Goal: Transaction & Acquisition: Obtain resource

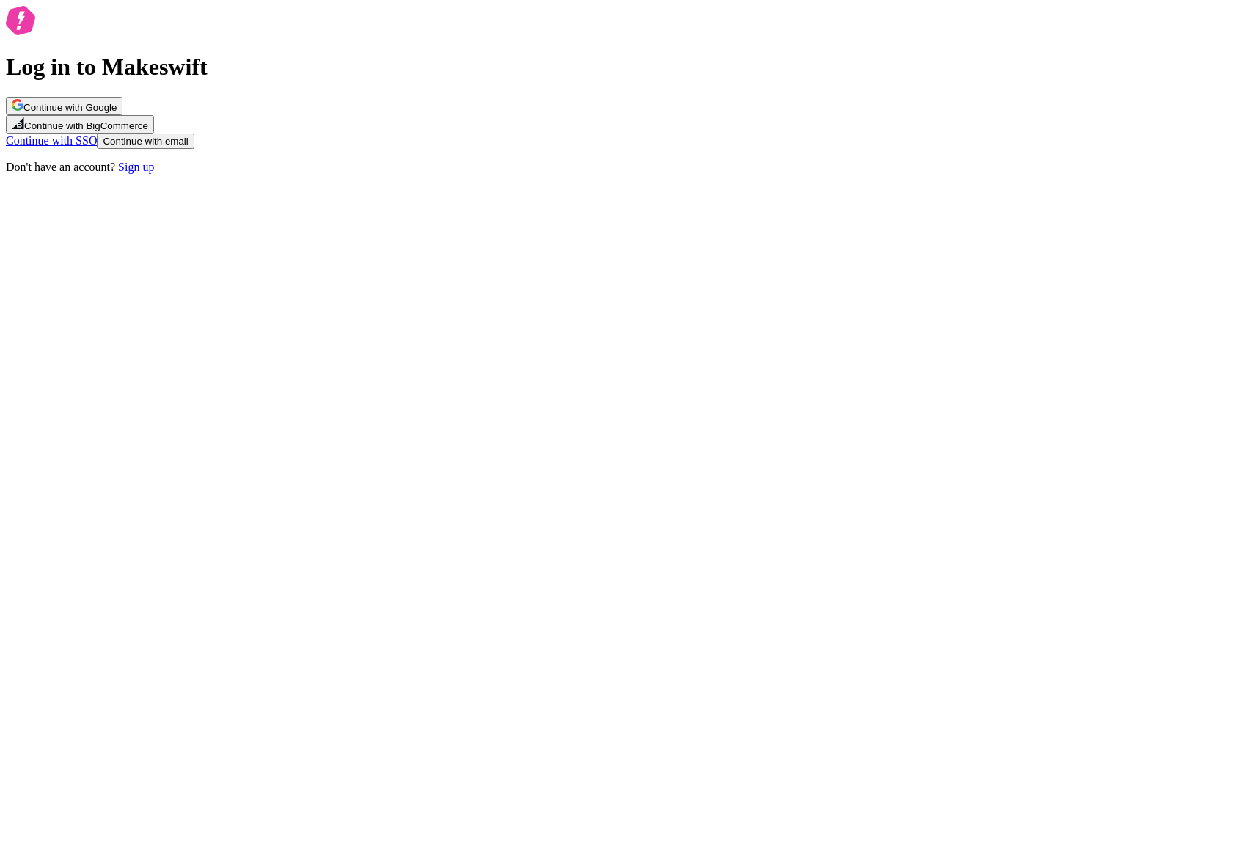
drag, startPoint x: 828, startPoint y: 413, endPoint x: 704, endPoint y: 508, distance: 156.4
click at [822, 174] on div "Log in to Makeswift Continue with Google Continue with BigCommerce Continue wit…" at bounding box center [618, 90] width 1224 height 168
click at [194, 149] on button "Continue with email" at bounding box center [145, 140] width 97 height 15
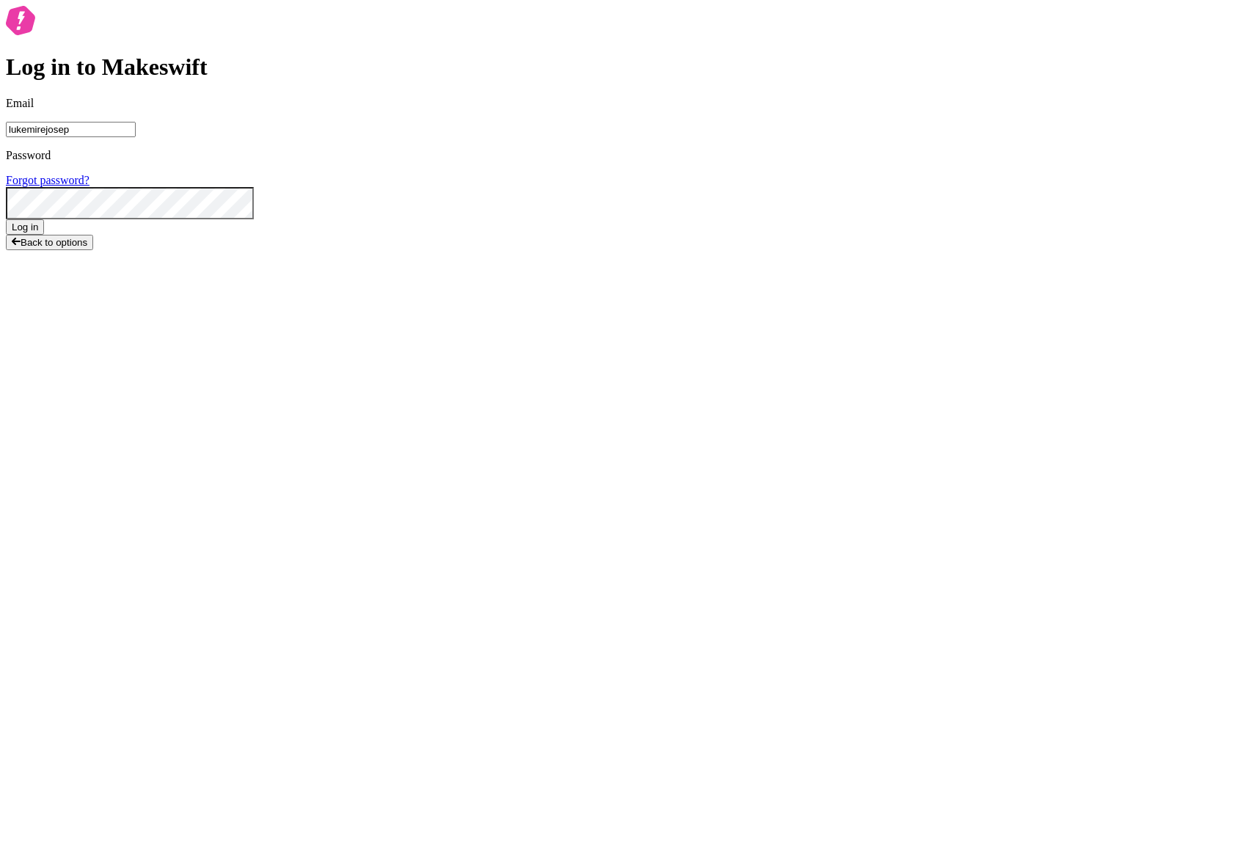
type input "lukemirejoseph"
type input "[EMAIL_ADDRESS][DOMAIN_NAME]"
click at [6, 219] on button "Log in" at bounding box center [25, 226] width 38 height 15
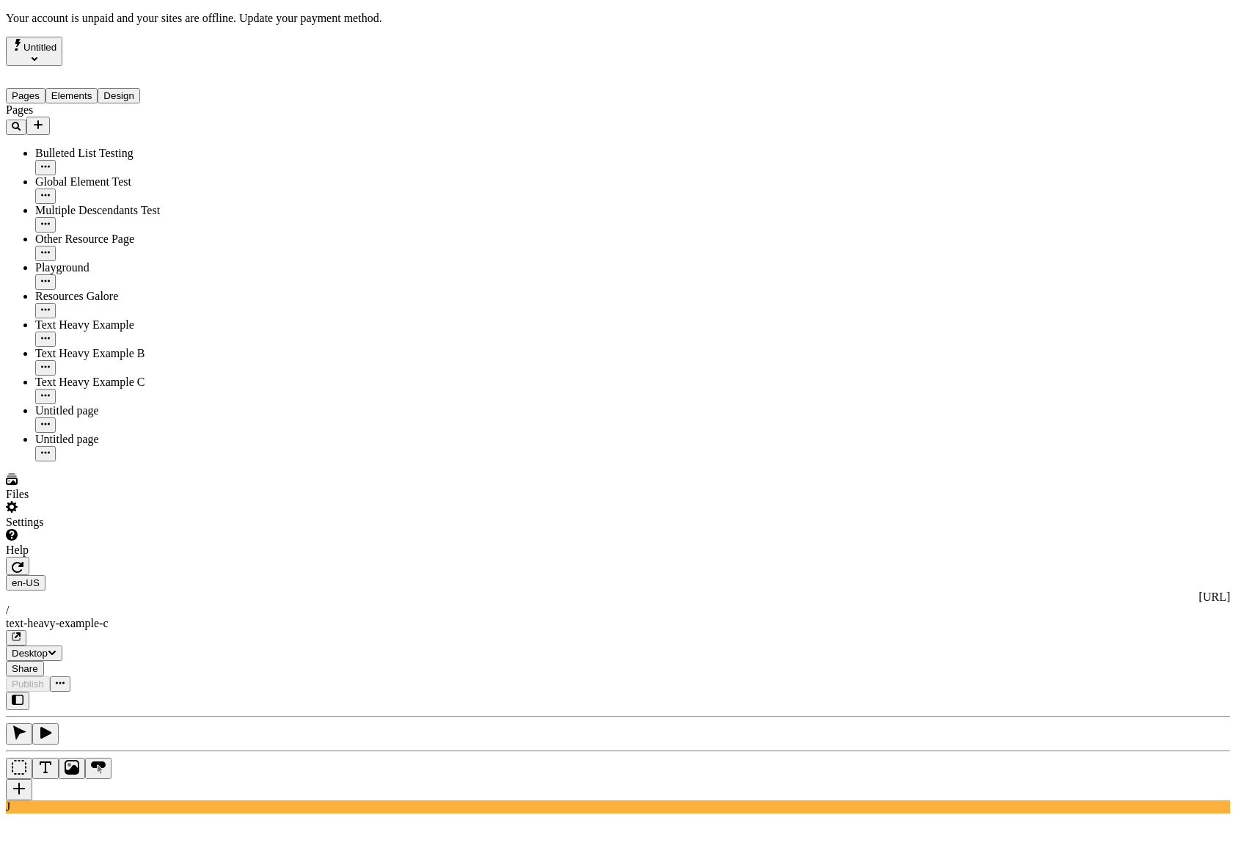
click at [197, 692] on div "J" at bounding box center [618, 753] width 1224 height 122
click at [195, 692] on div "J" at bounding box center [618, 753] width 1224 height 122
click at [144, 529] on div "Settings" at bounding box center [94, 515] width 176 height 28
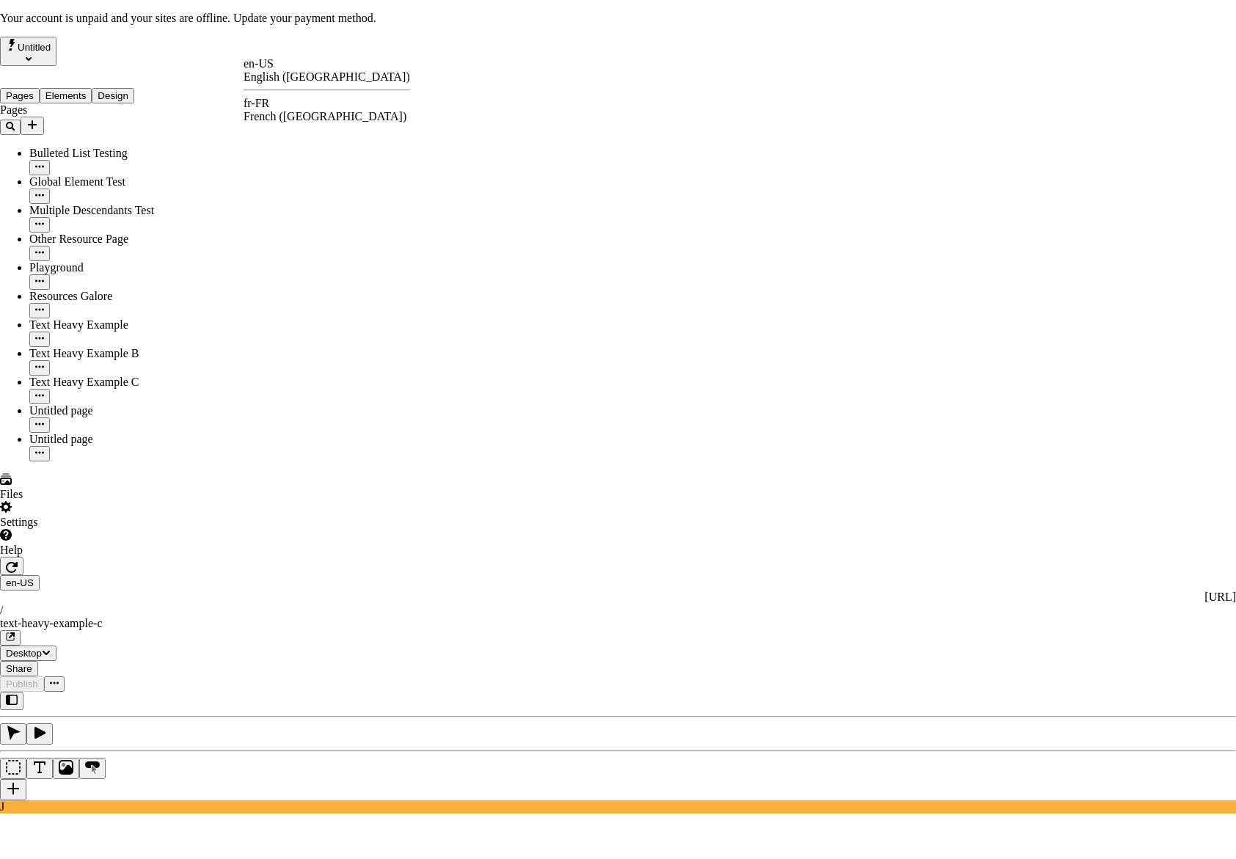
click at [278, 110] on div "fr-FR" at bounding box center [327, 103] width 167 height 13
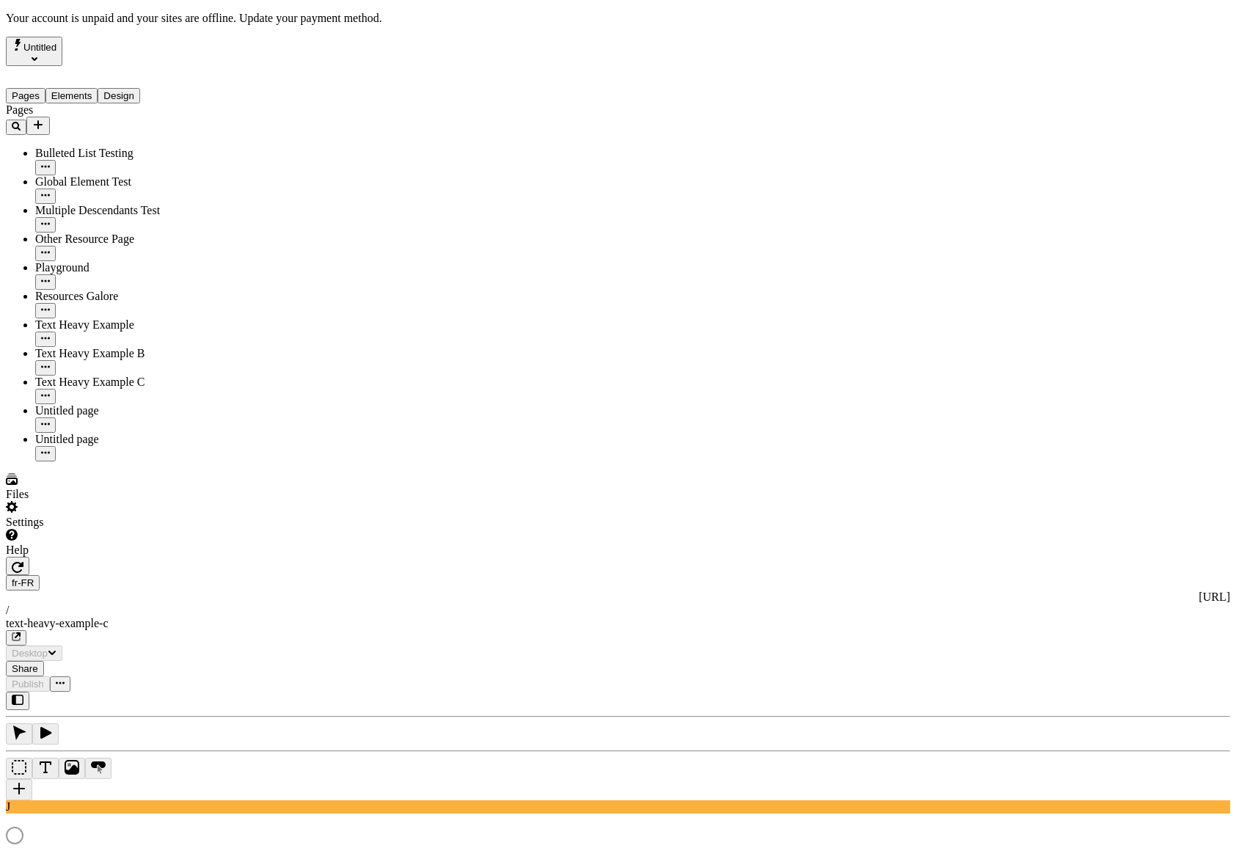
type input "/text-heavy-example-c"
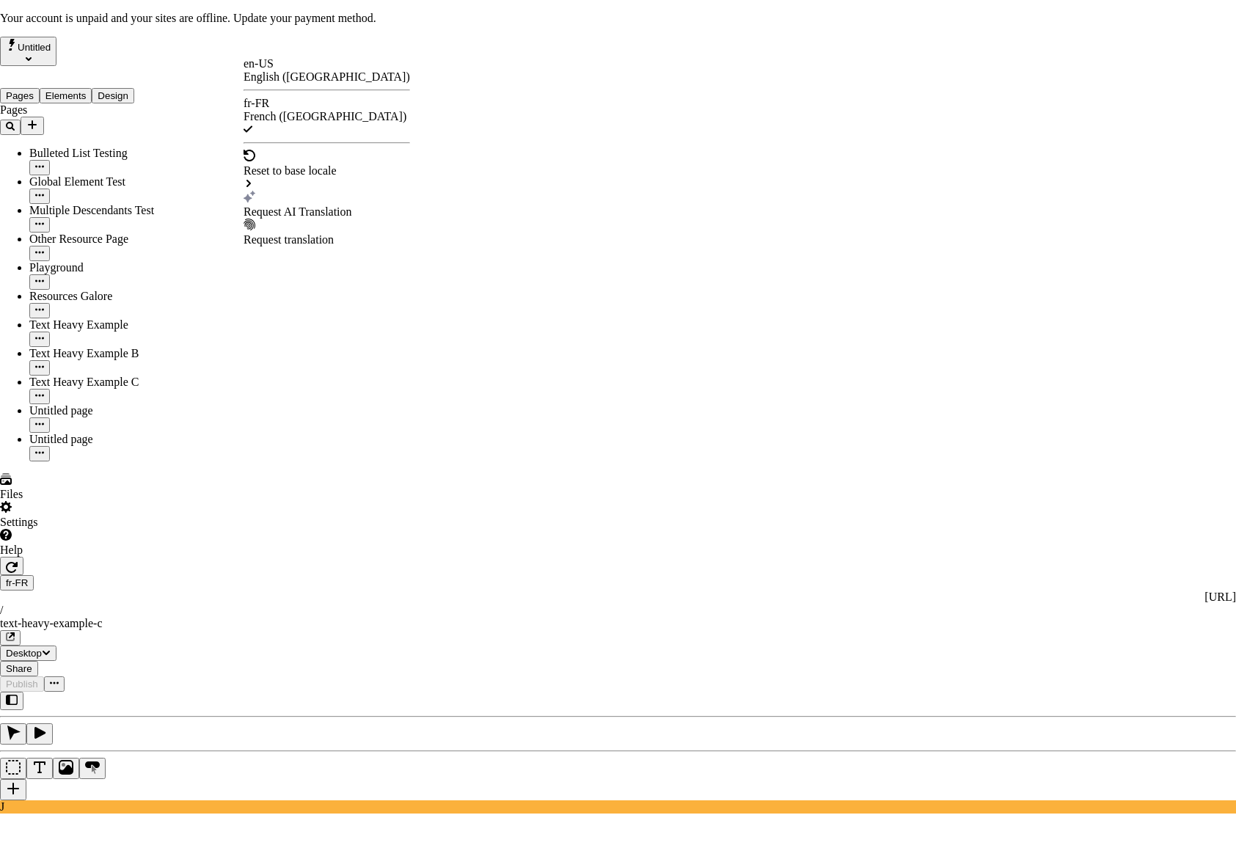
click at [360, 205] on div "Request AI Translation" at bounding box center [327, 211] width 167 height 13
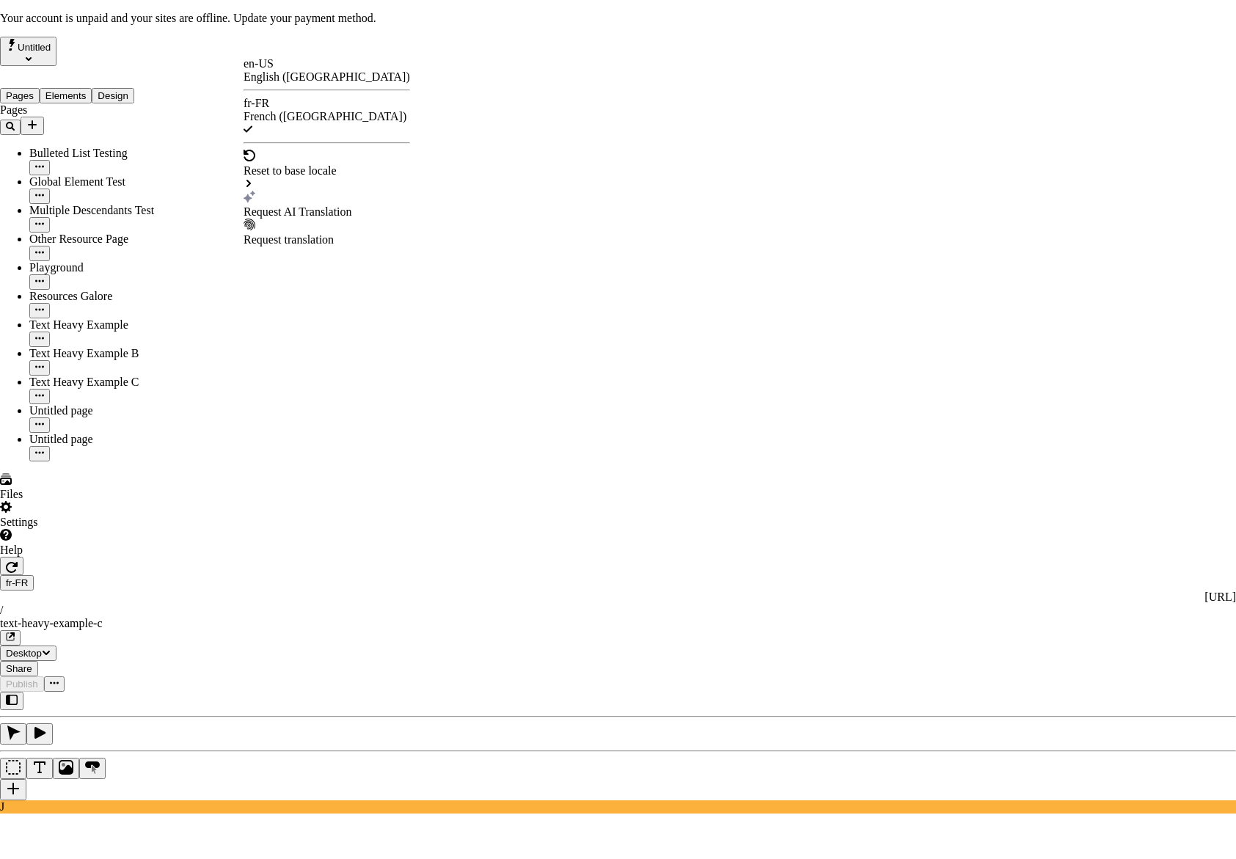
click at [295, 205] on div "Request AI Translation" at bounding box center [327, 211] width 167 height 13
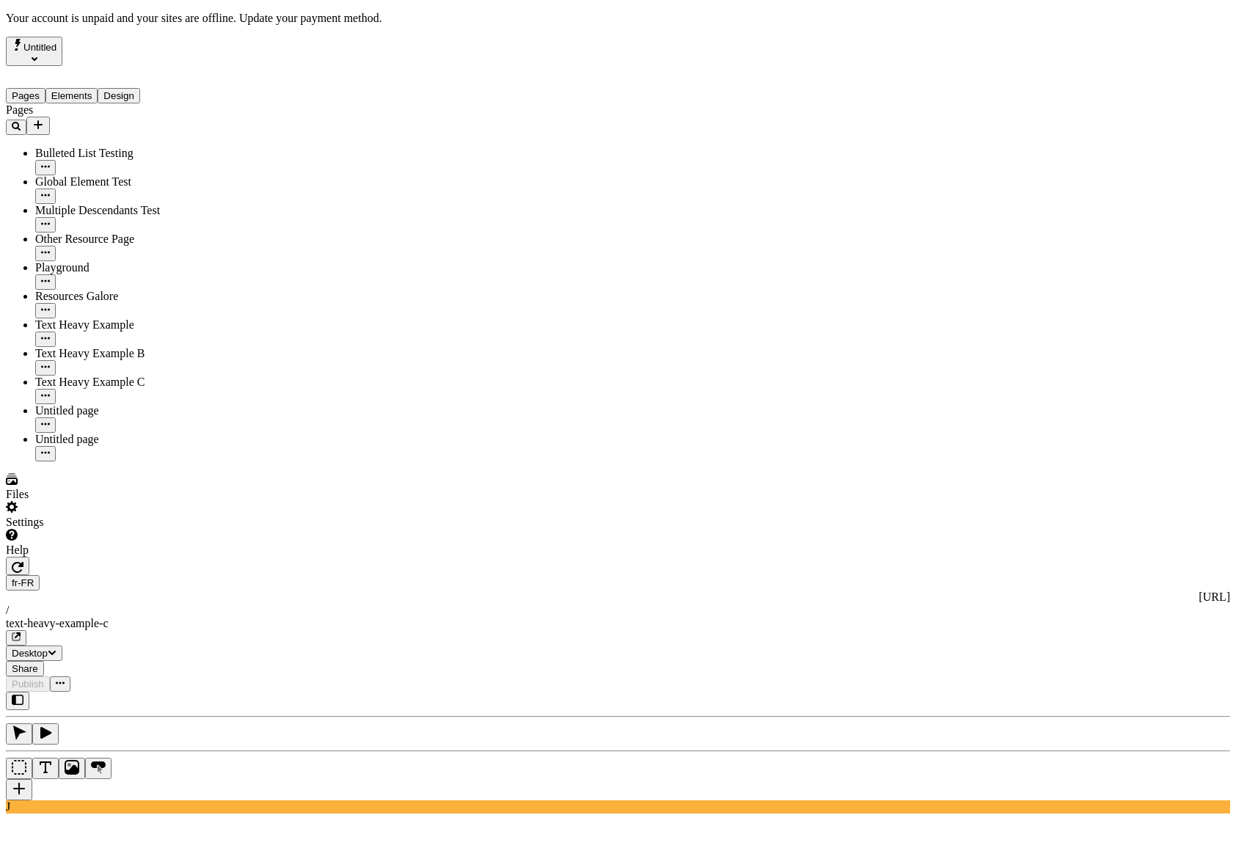
type input "420"
drag, startPoint x: 201, startPoint y: 530, endPoint x: 206, endPoint y: 522, distance: 9.6
click at [201, 692] on div "J" at bounding box center [618, 753] width 1224 height 122
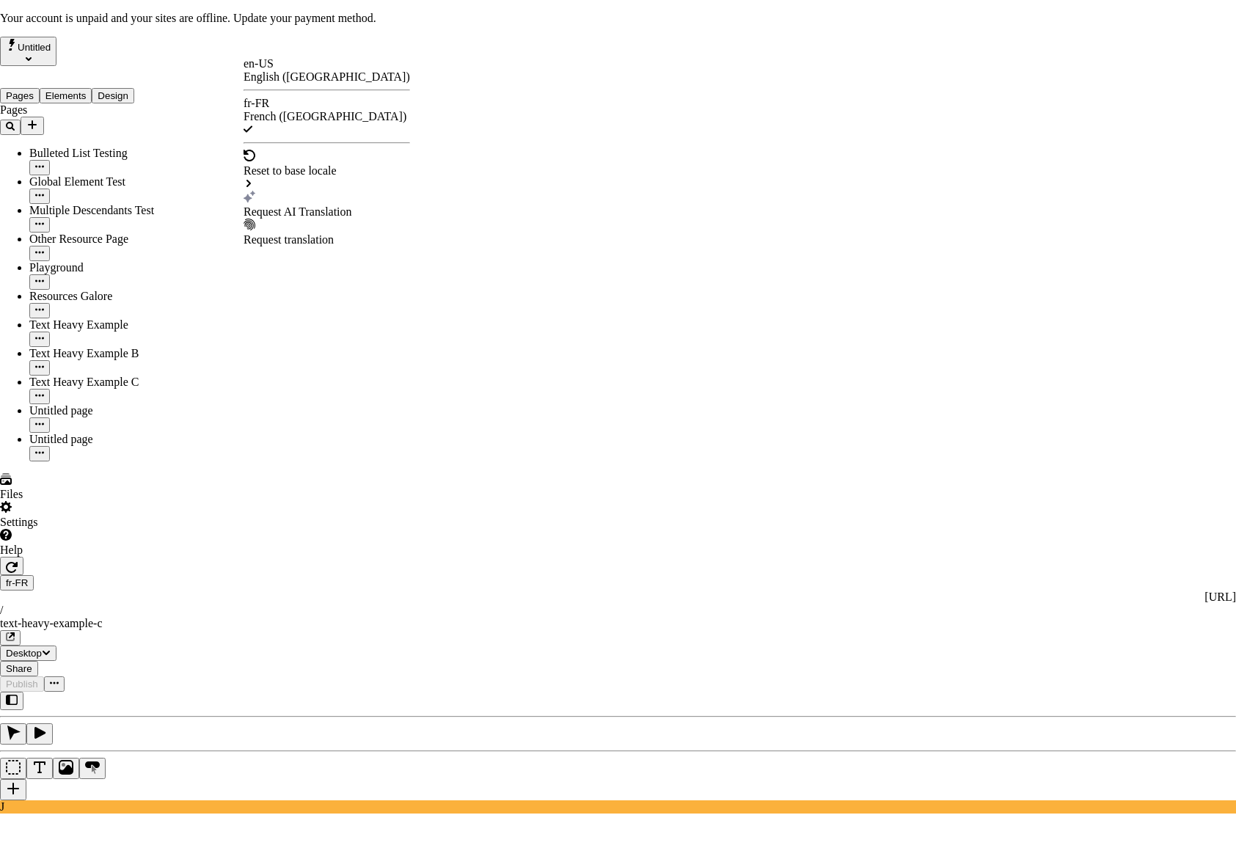
drag, startPoint x: 112, startPoint y: 268, endPoint x: 84, endPoint y: 268, distance: 27.9
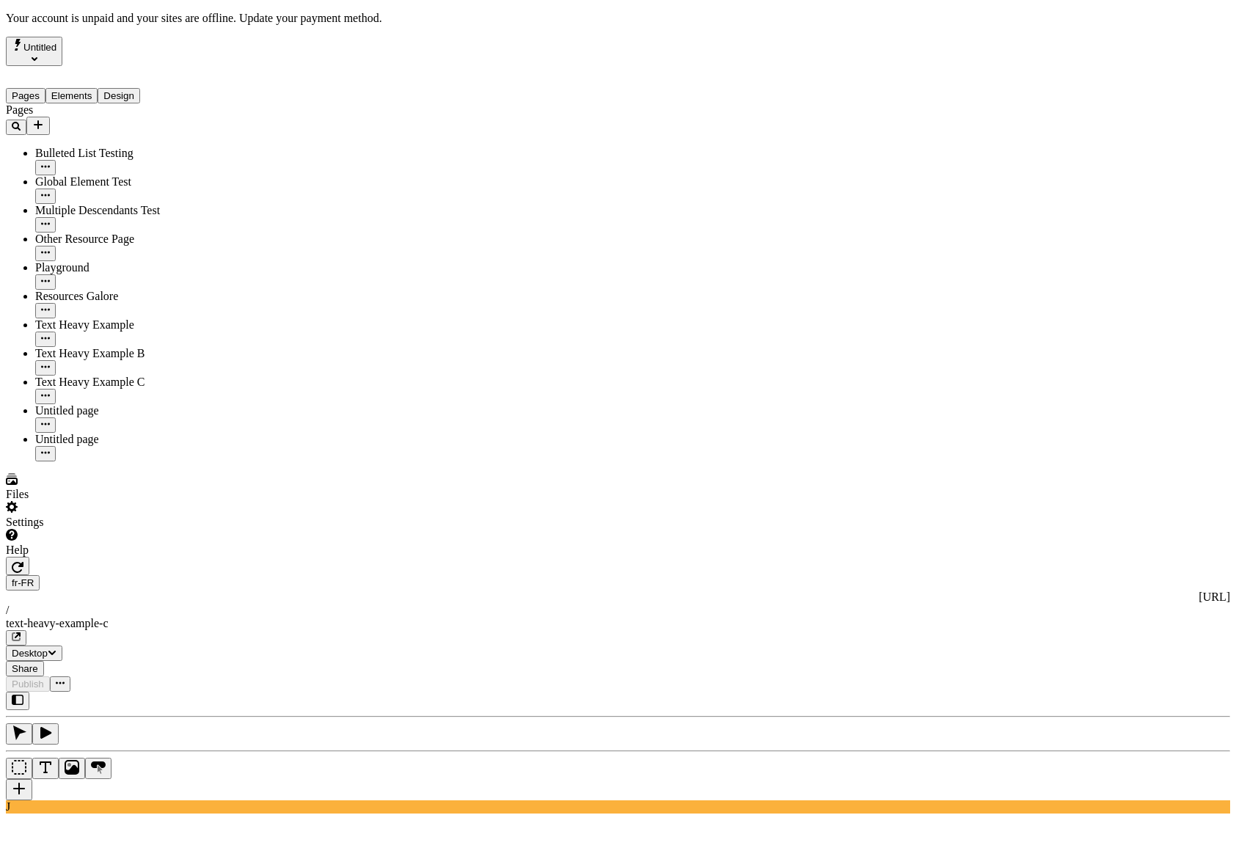
click at [73, 318] on div "Text Heavy Example" at bounding box center [108, 324] width 147 height 13
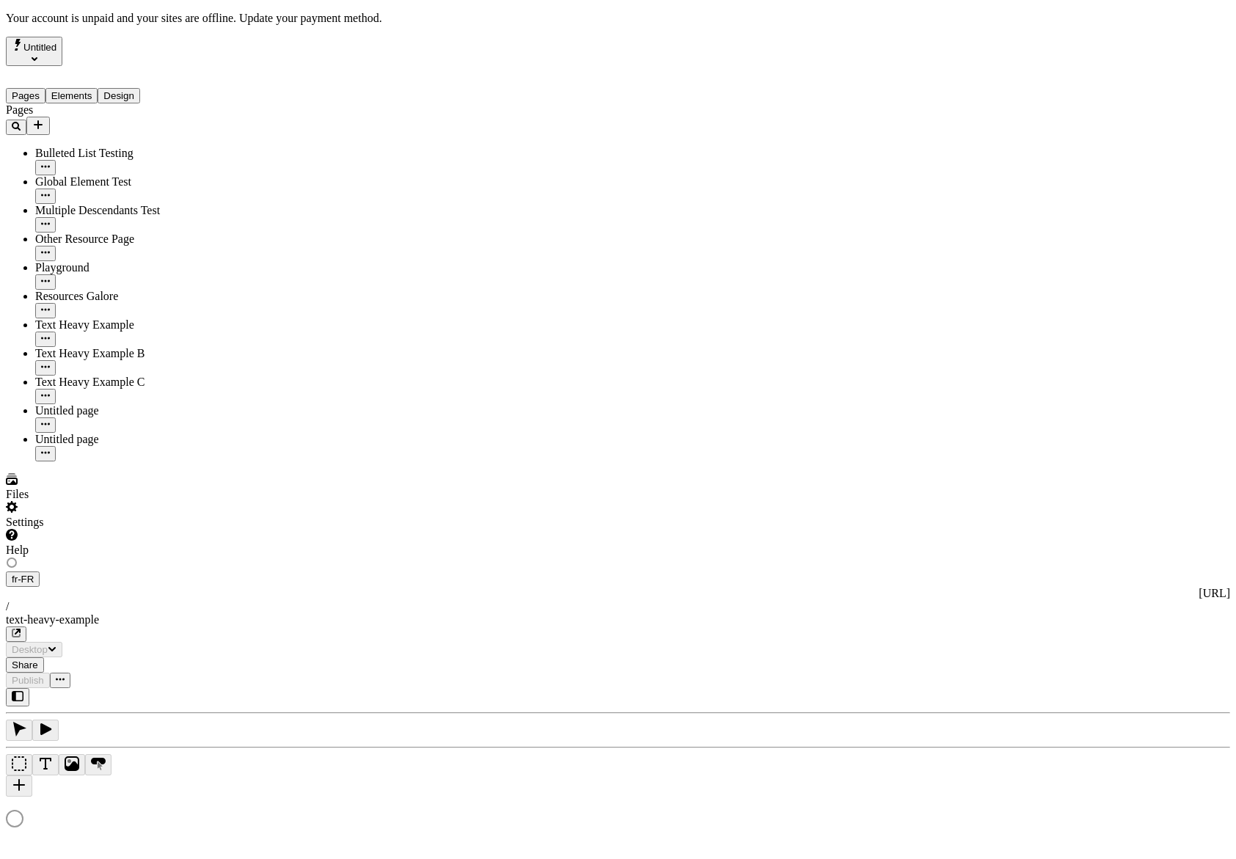
type input "Translations Example: Text Heavy Page"
type textarea "This is a sample description for a page that contains a lot of text."
type input "/text-heavy-example"
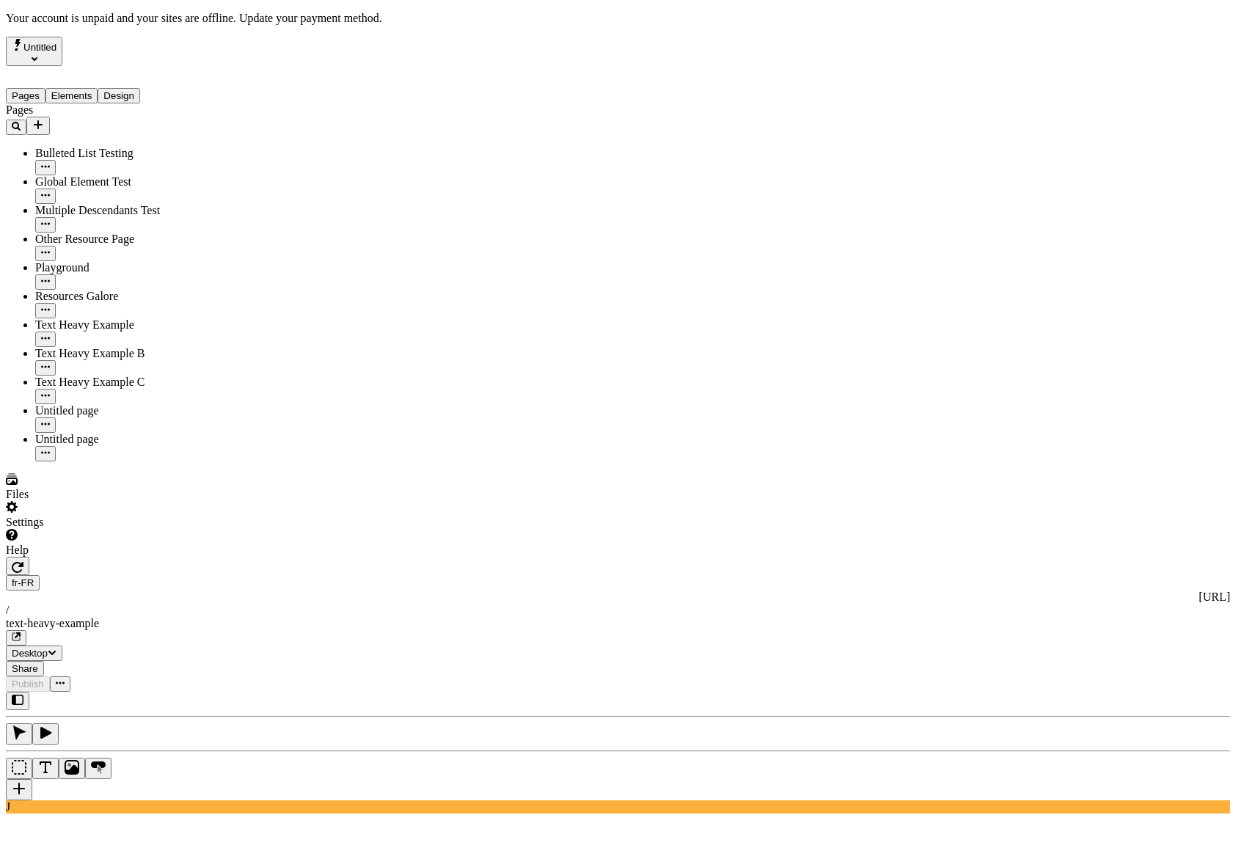
type input "450"
click at [188, 692] on div "J" at bounding box center [618, 753] width 1224 height 122
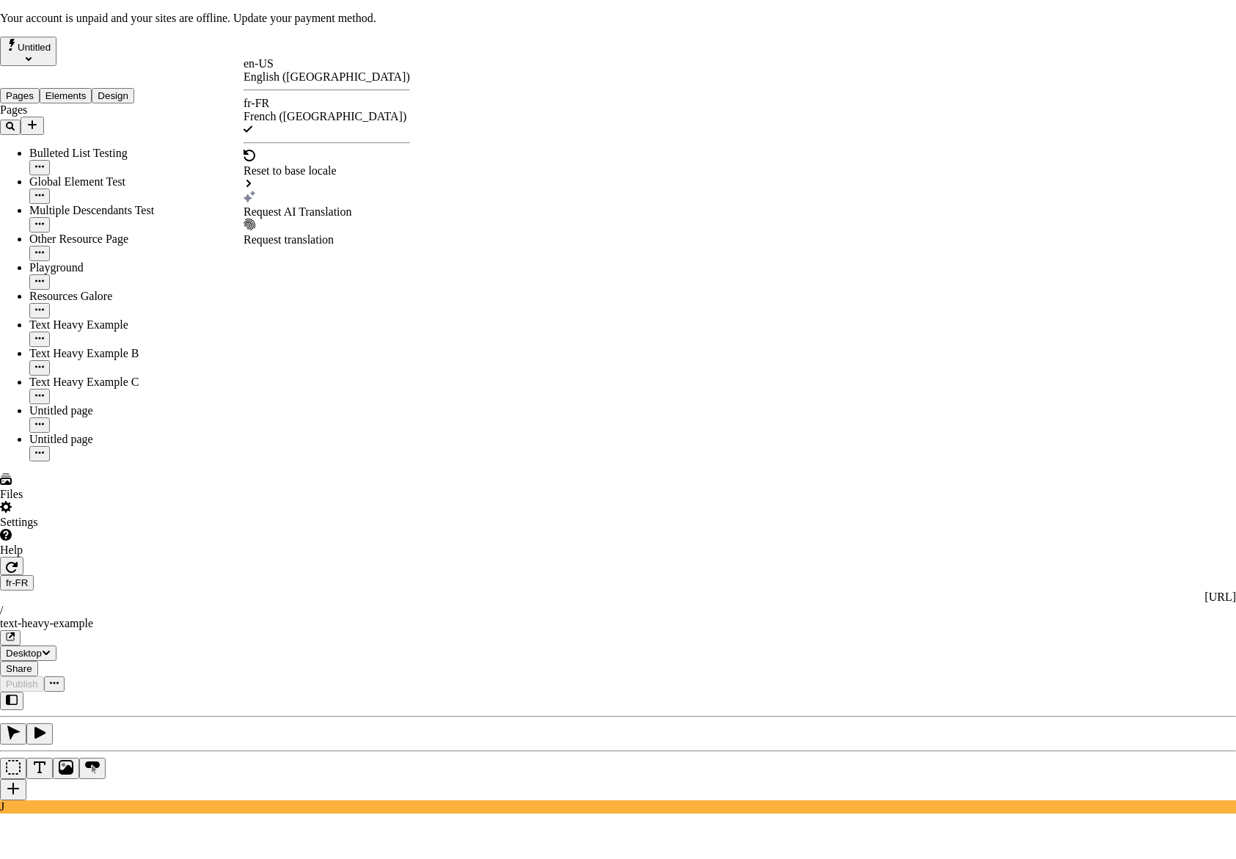
click at [309, 205] on div "Request AI Translation" at bounding box center [327, 211] width 167 height 13
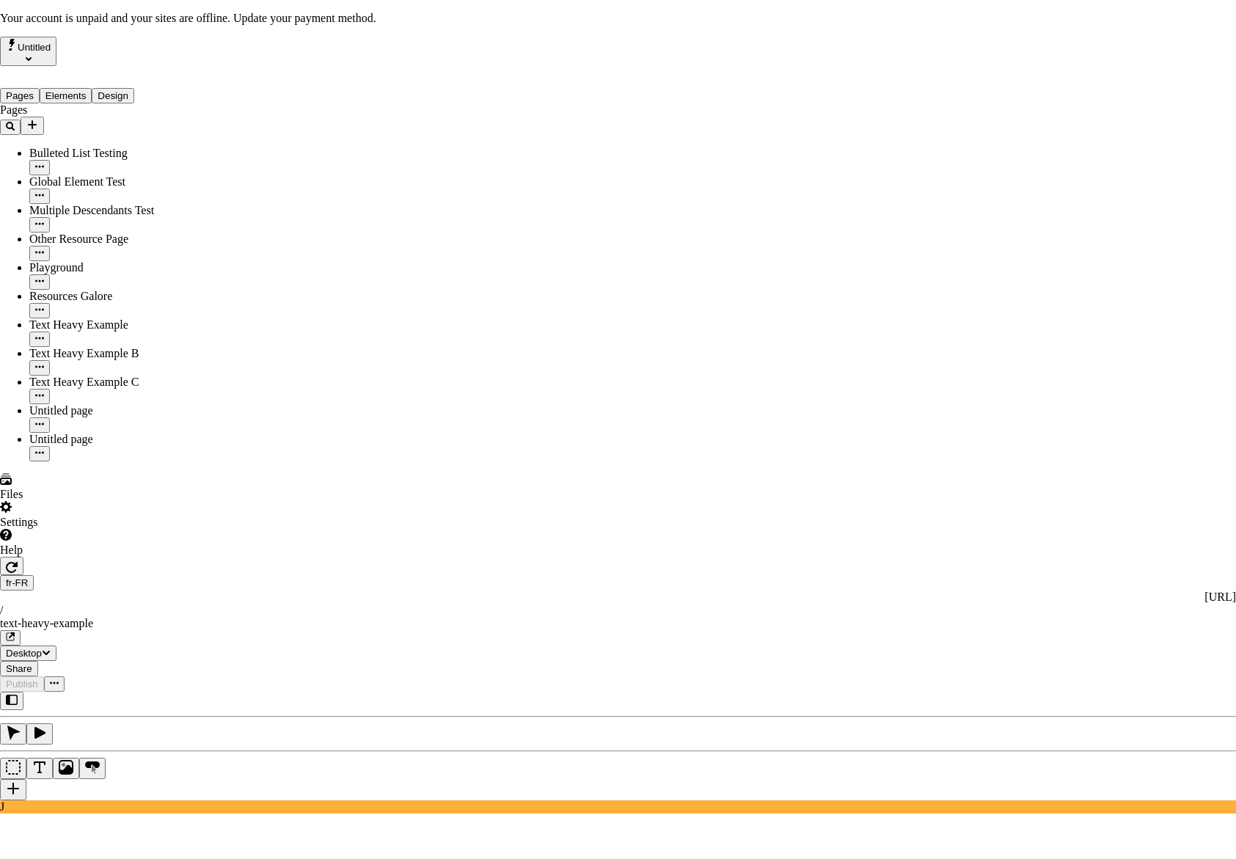
checkbox input "true"
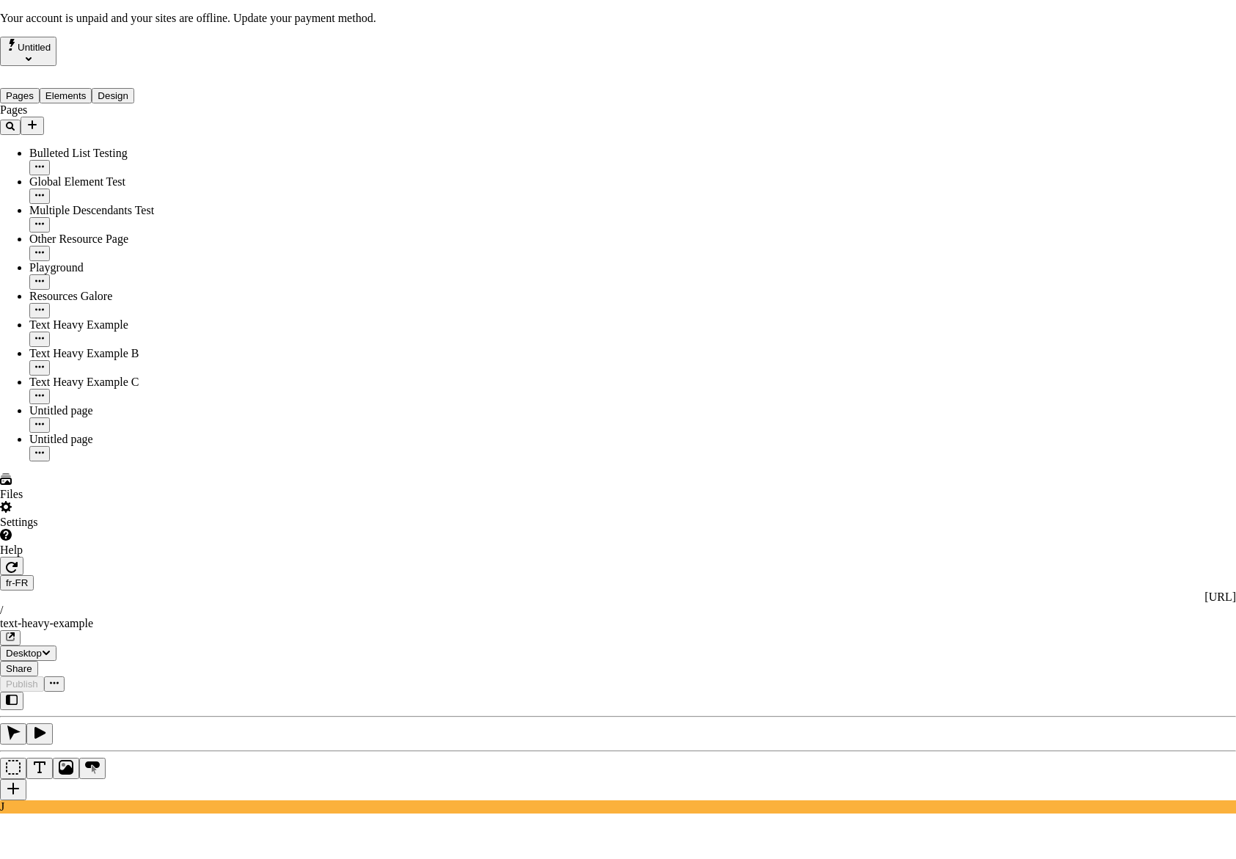
checkbox input "true"
drag, startPoint x: 457, startPoint y: 531, endPoint x: 537, endPoint y: 464, distance: 104.2
checkbox input "true"
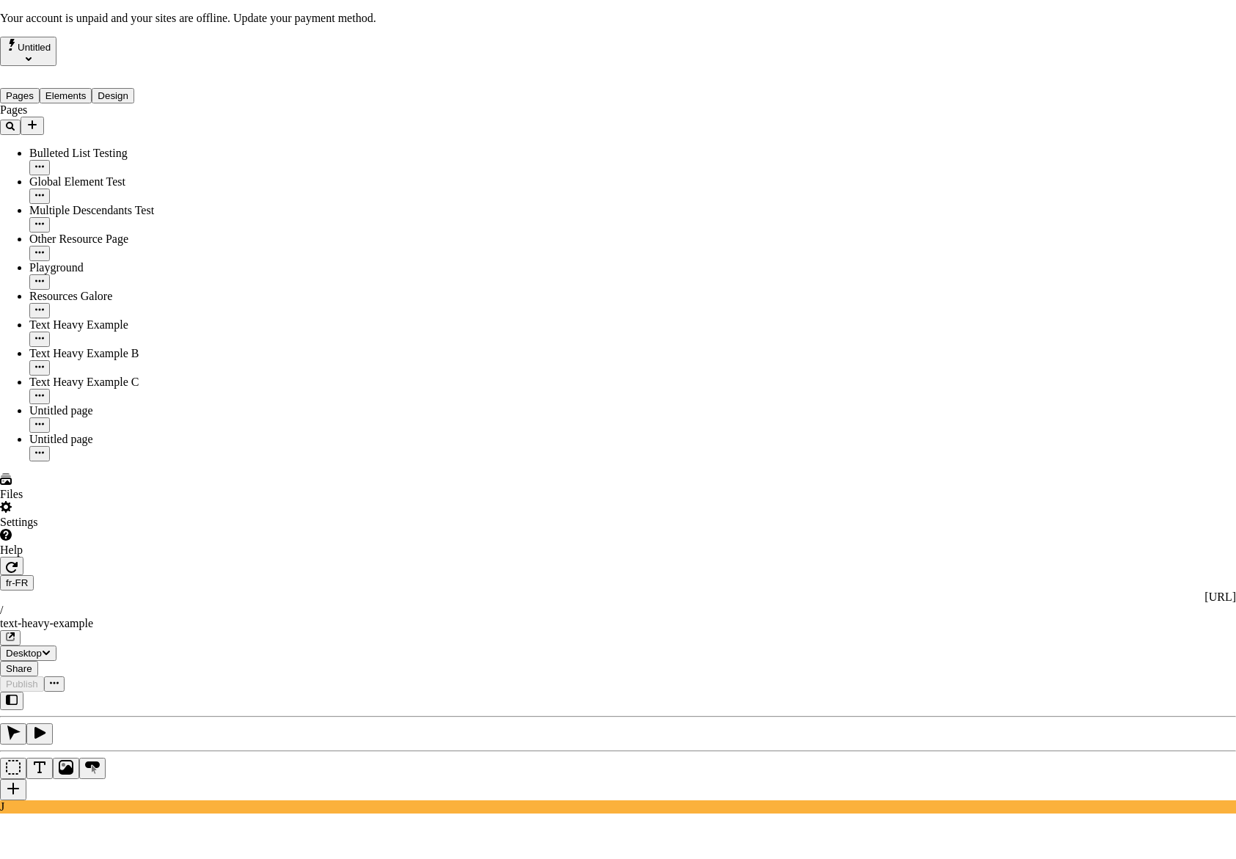
checkbox input "true"
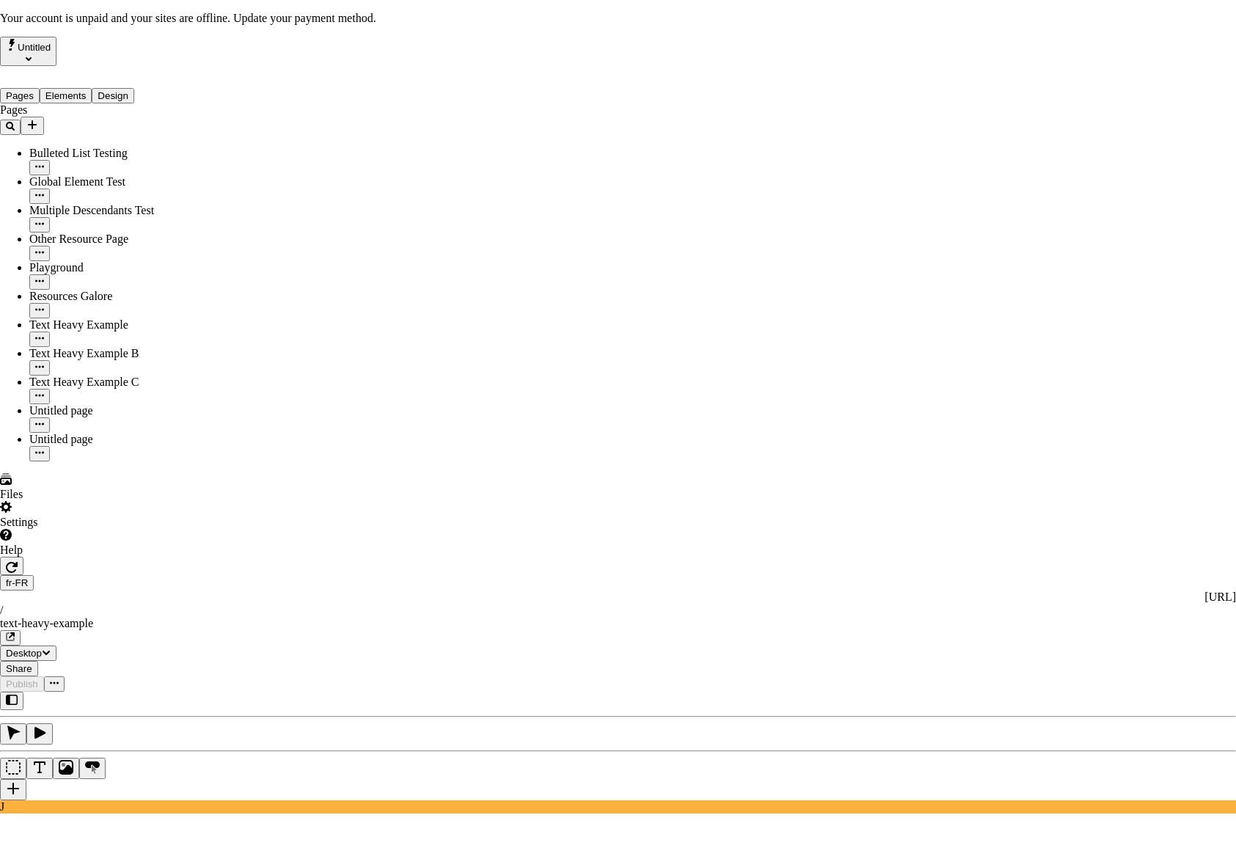
checkbox input "true"
type input "/exemple-riche-en-texte"
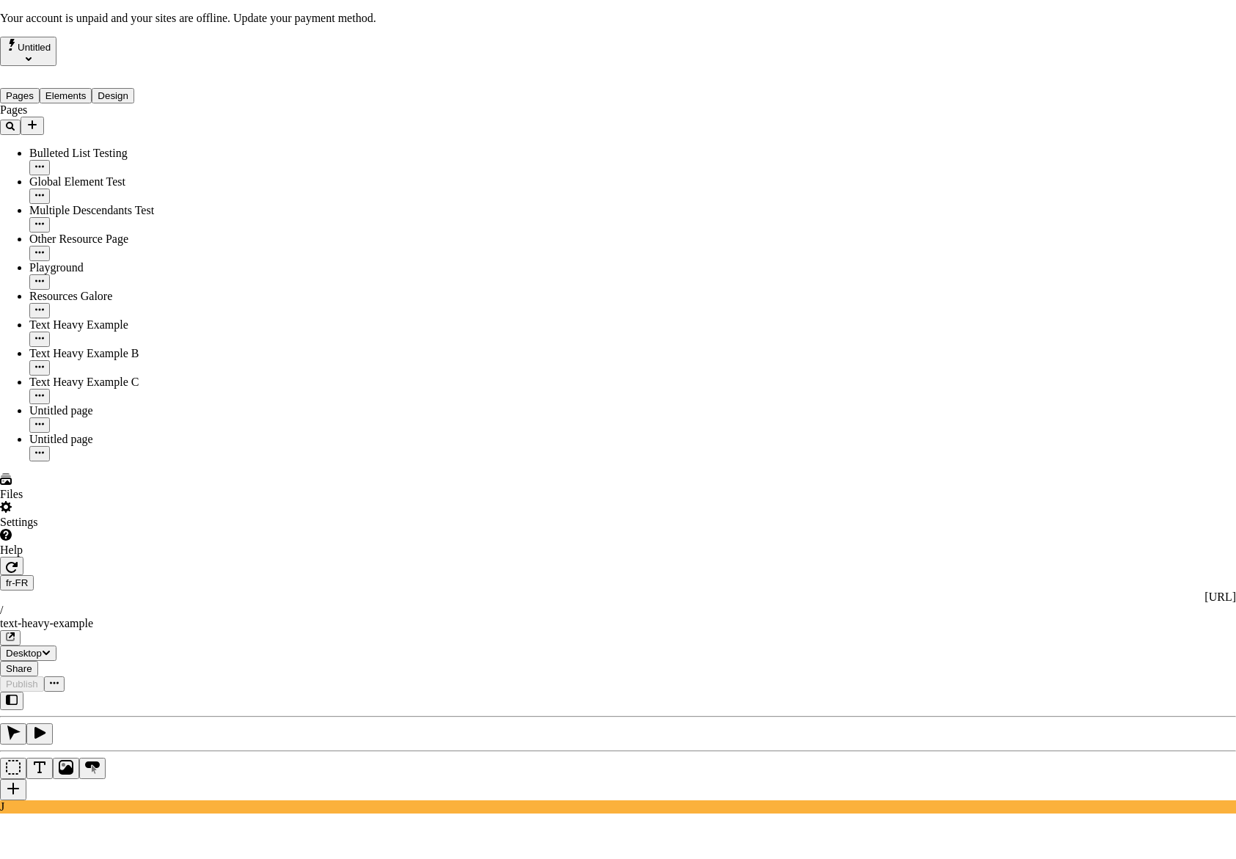
type input "Exemple de traductions : Page riche en texte"
type textarea "Ceci est une description d'exemple pour une page qui contient beaucoup de texte."
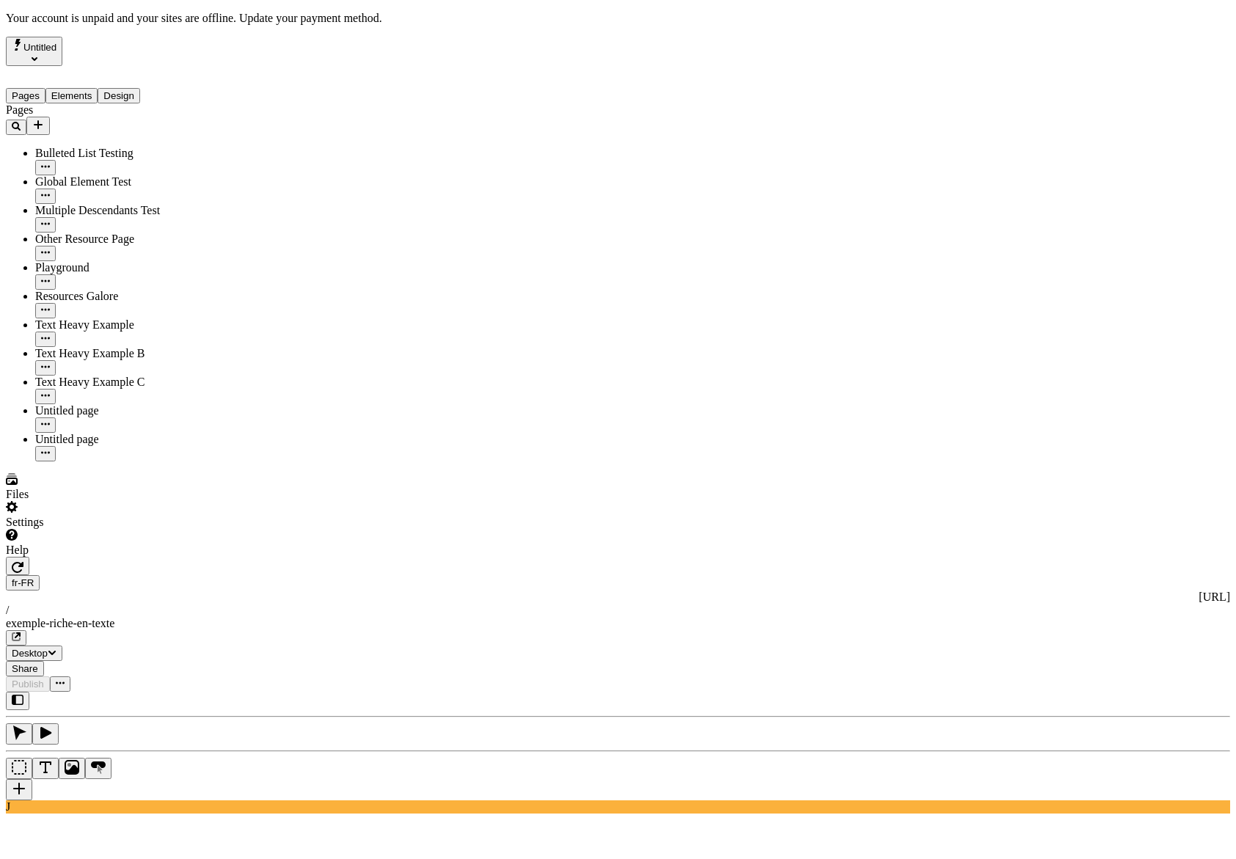
scroll to position [0, 5]
click at [200, 692] on div "J" at bounding box center [618, 753] width 1224 height 122
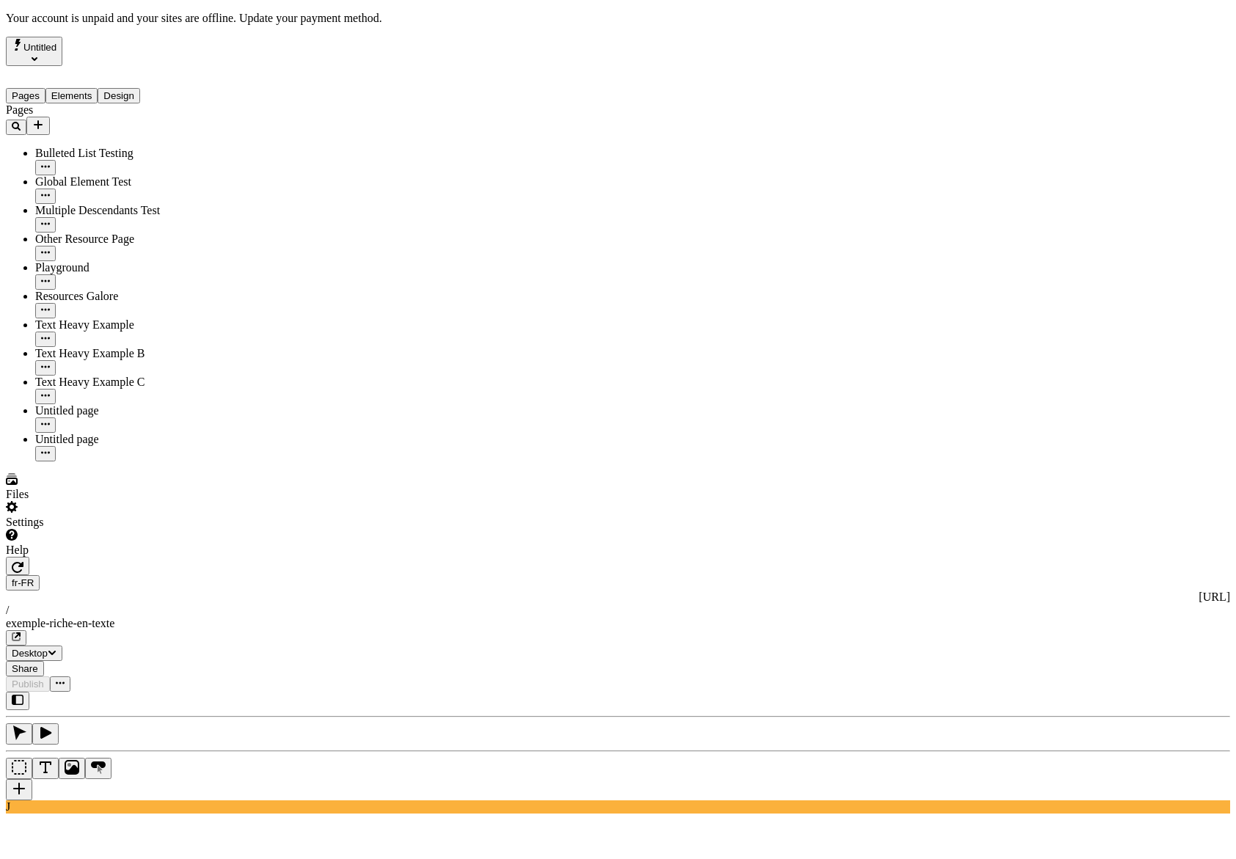
click at [189, 692] on div "J" at bounding box center [618, 753] width 1224 height 122
drag, startPoint x: 208, startPoint y: 534, endPoint x: 216, endPoint y: 442, distance: 92.1
click at [208, 692] on div "J" at bounding box center [618, 753] width 1224 height 122
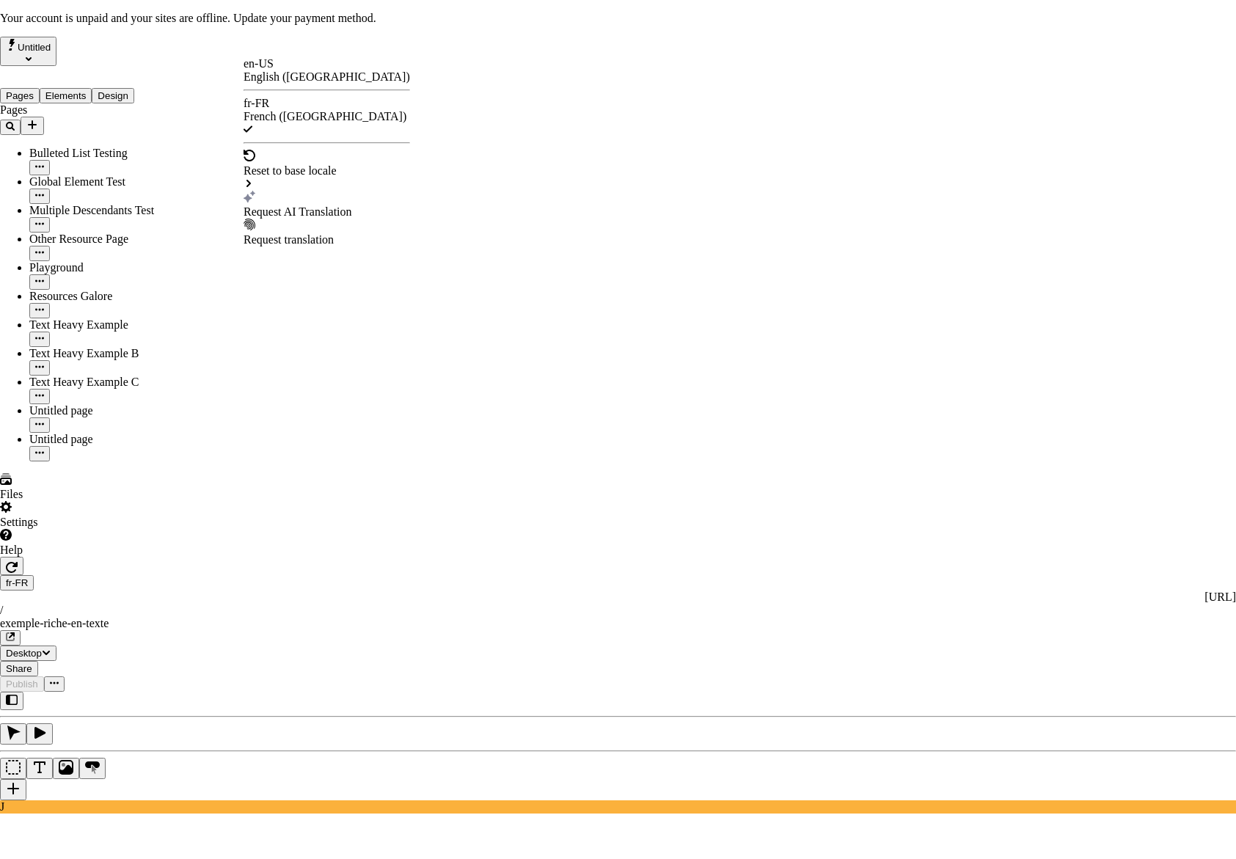
click at [483, 172] on div "Text Heavy Example" at bounding box center [449, 178] width 99 height 13
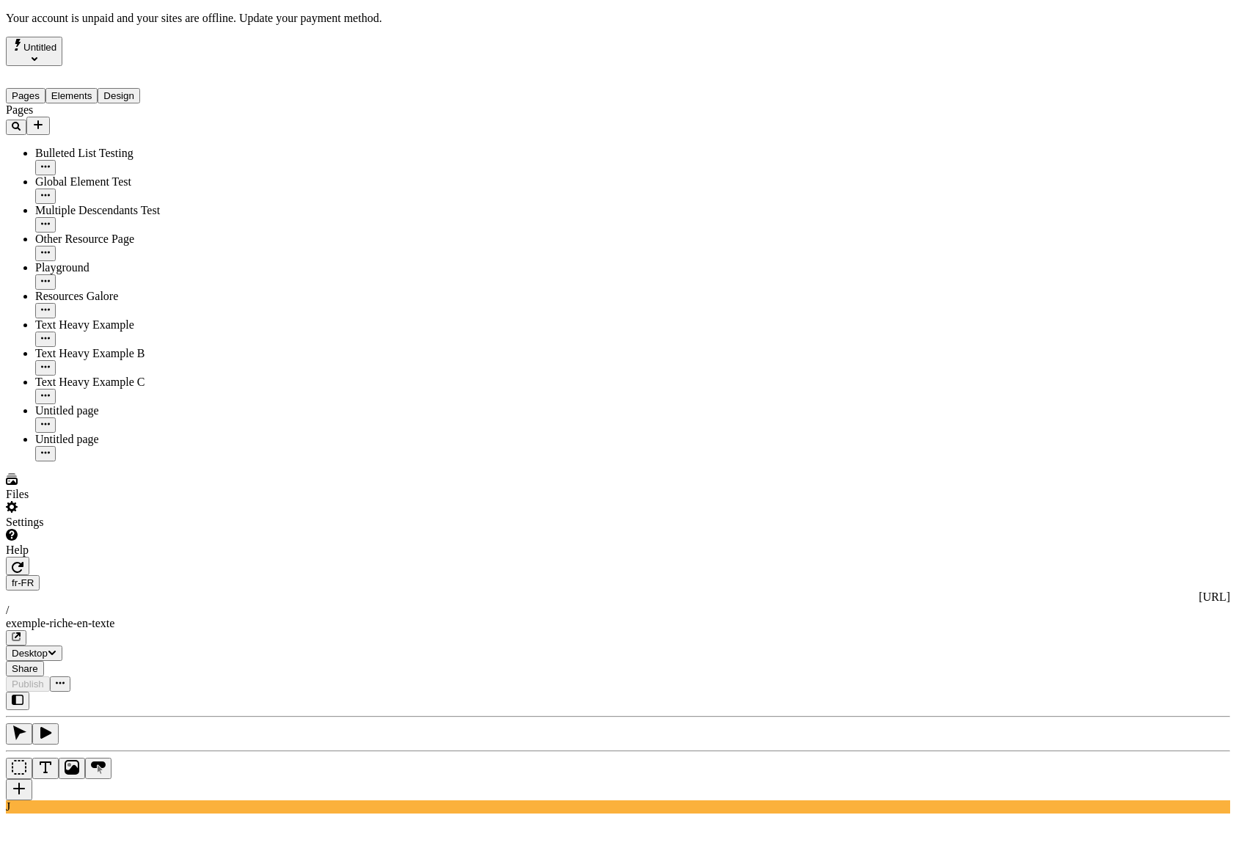
drag, startPoint x: 1166, startPoint y: 224, endPoint x: 1107, endPoint y: 230, distance: 59.0
click at [982, 228] on span "Reset to en-US" at bounding box center [946, 234] width 71 height 12
type textarea "This is my description and I'm proud of it."
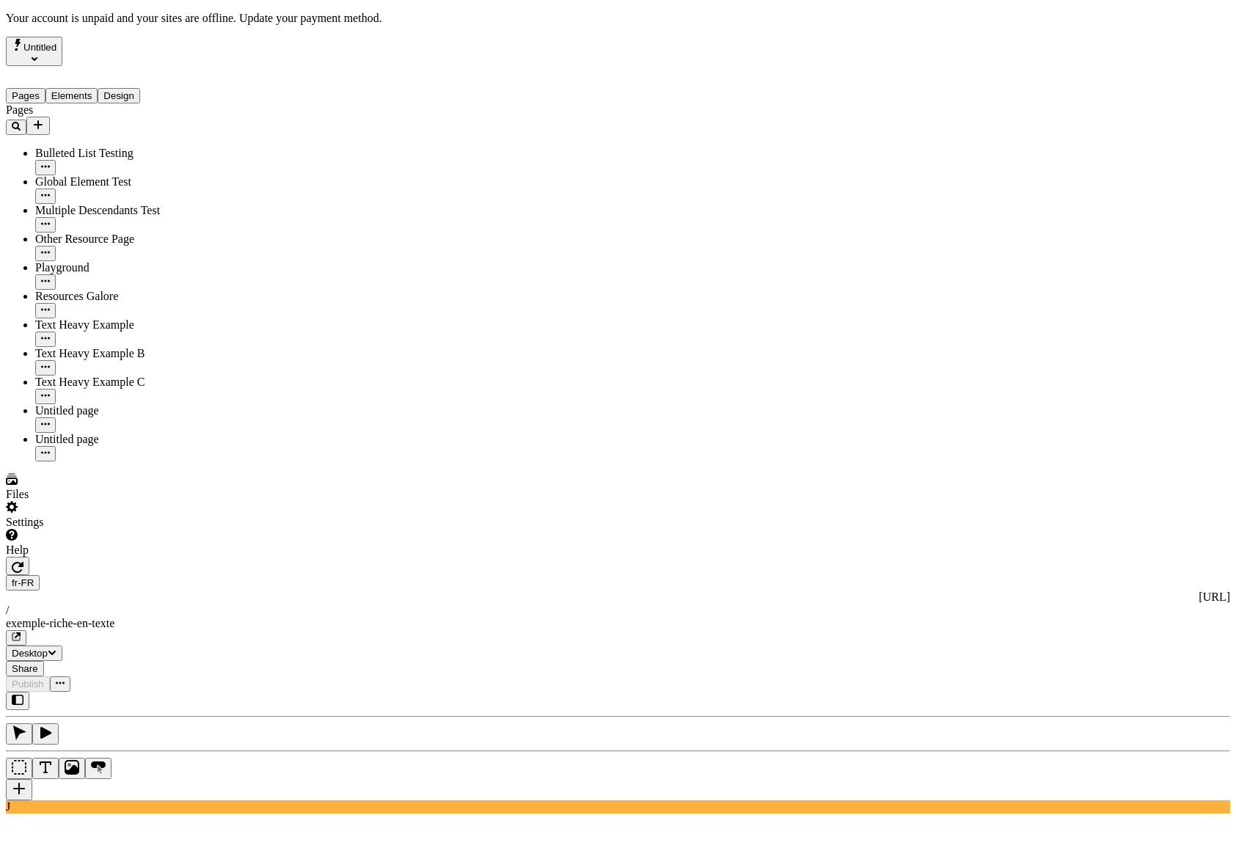
click at [145, 529] on div "Settings" at bounding box center [94, 515] width 176 height 28
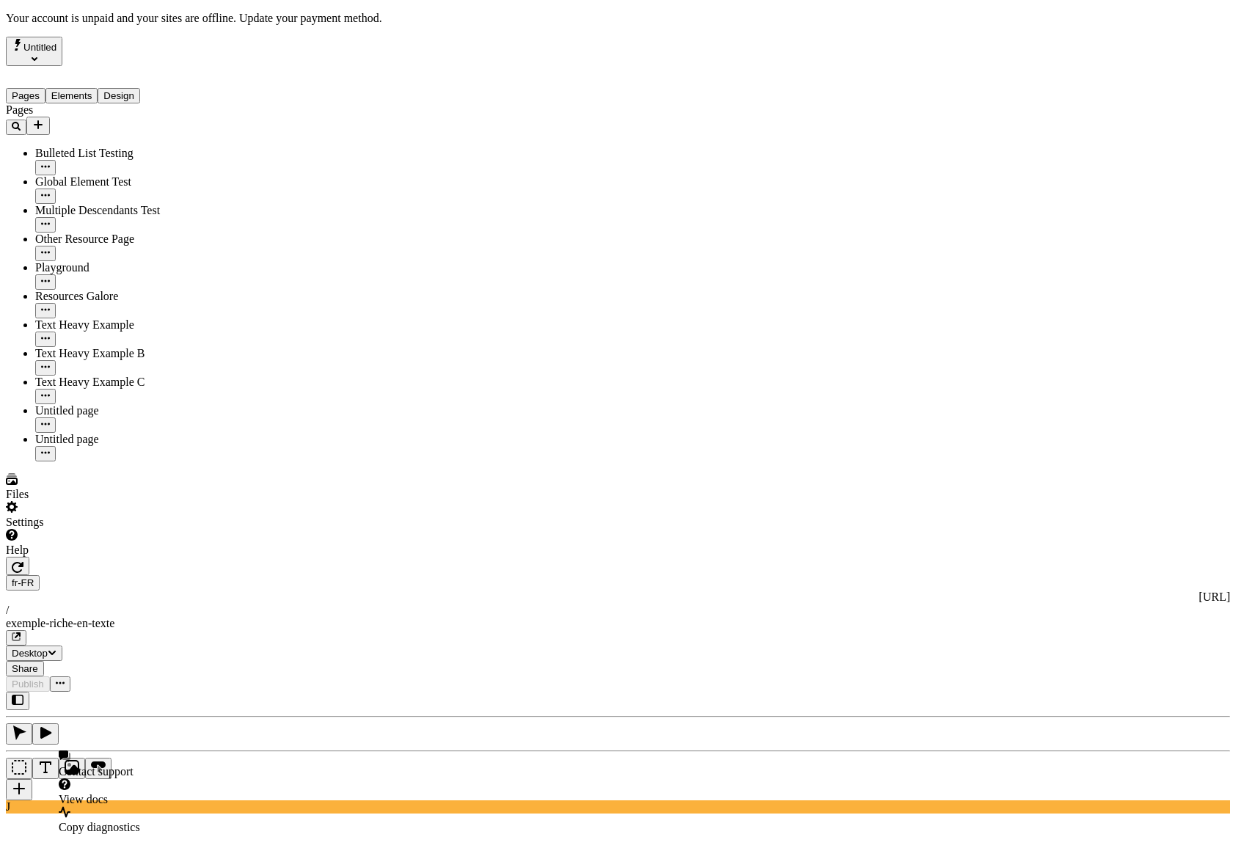
click at [144, 557] on div "Help" at bounding box center [94, 543] width 176 height 28
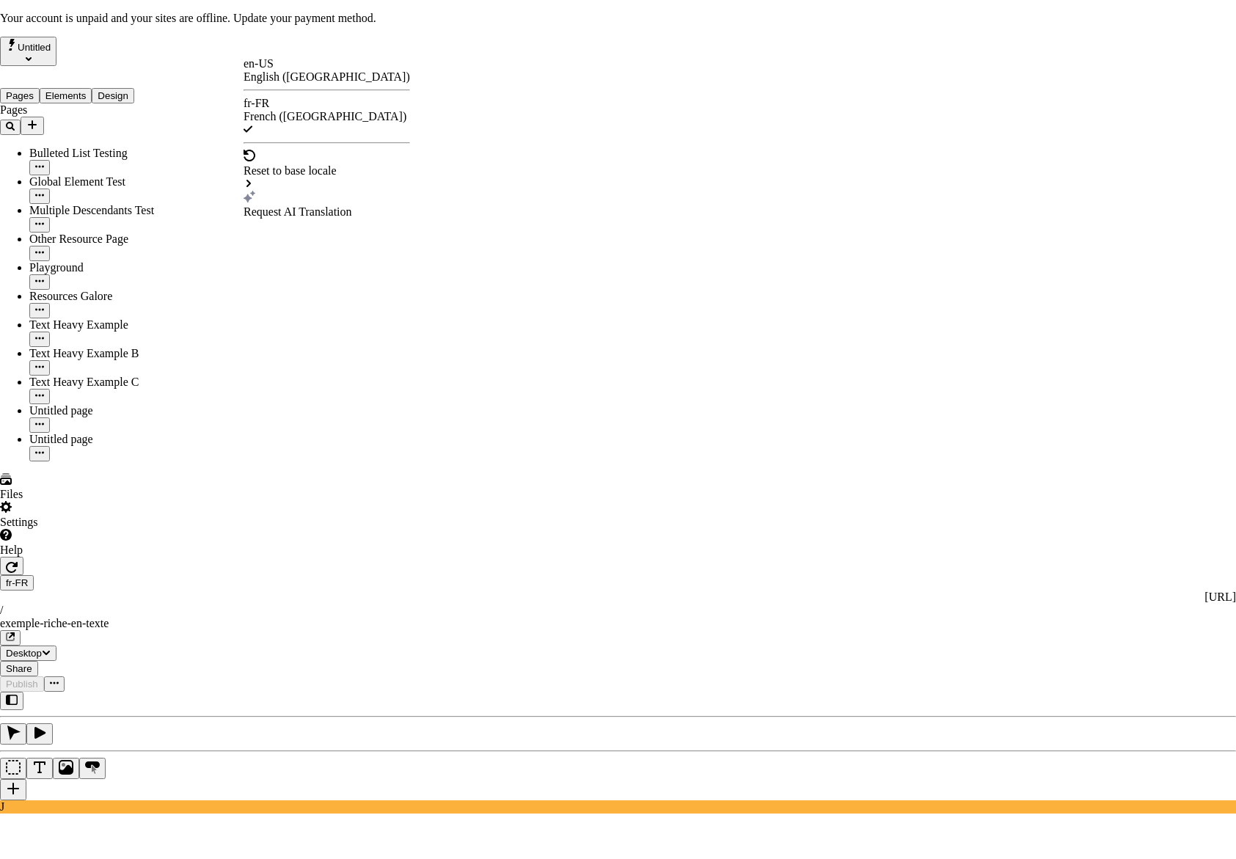
click at [302, 205] on div "Request AI Translation" at bounding box center [327, 211] width 167 height 13
drag, startPoint x: 460, startPoint y: 454, endPoint x: 458, endPoint y: 464, distance: 10.4
checkbox input "true"
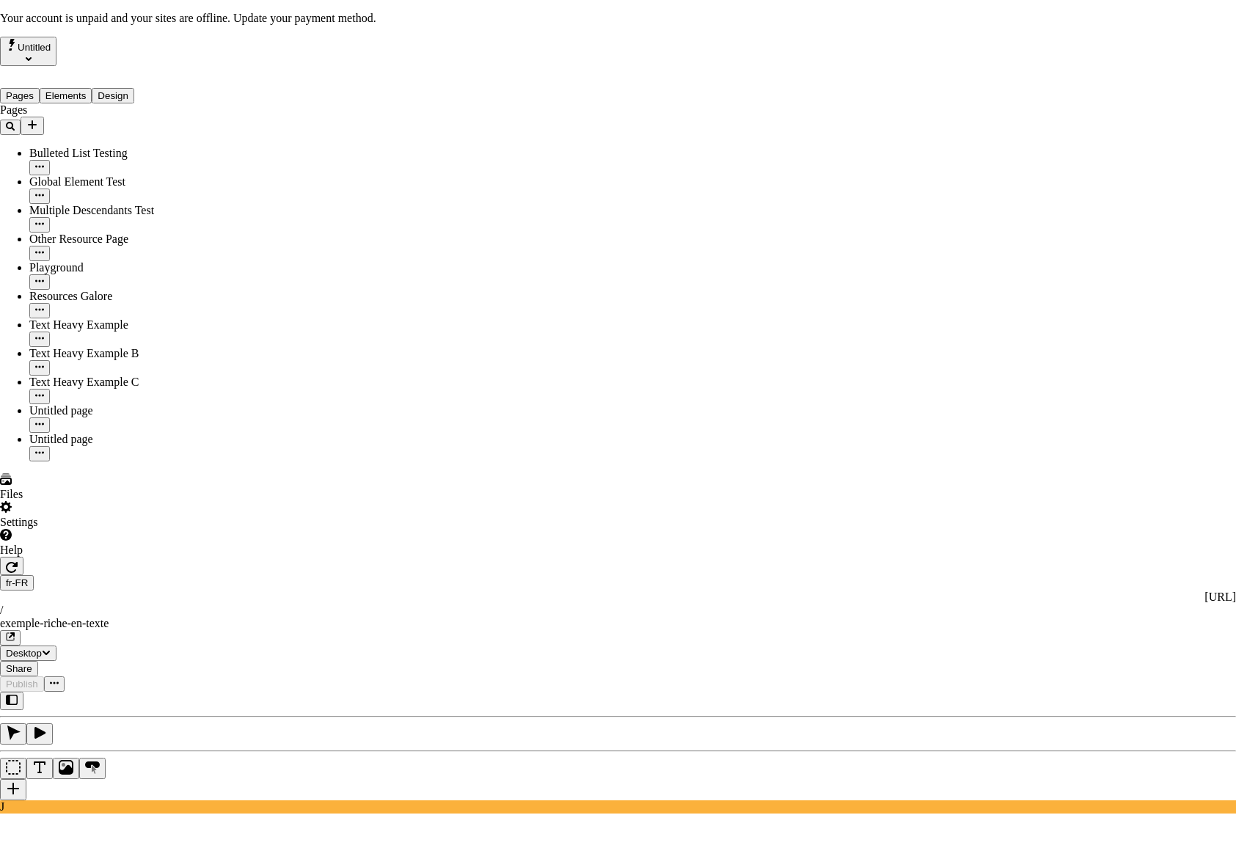
checkbox input "true"
drag, startPoint x: 459, startPoint y: 544, endPoint x: 458, endPoint y: 552, distance: 8.8
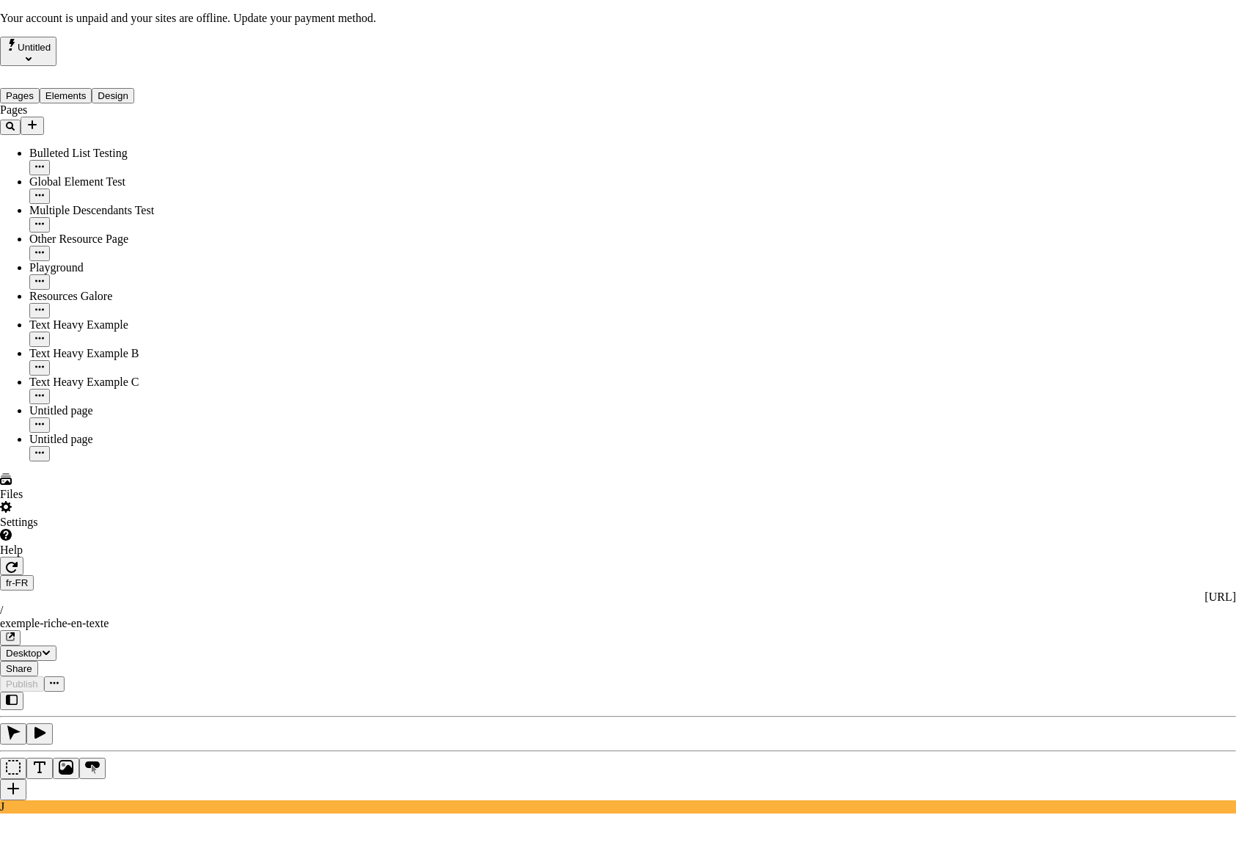
checkbox input "true"
drag, startPoint x: 454, startPoint y: 606, endPoint x: 489, endPoint y: 602, distance: 34.7
checkbox input "true"
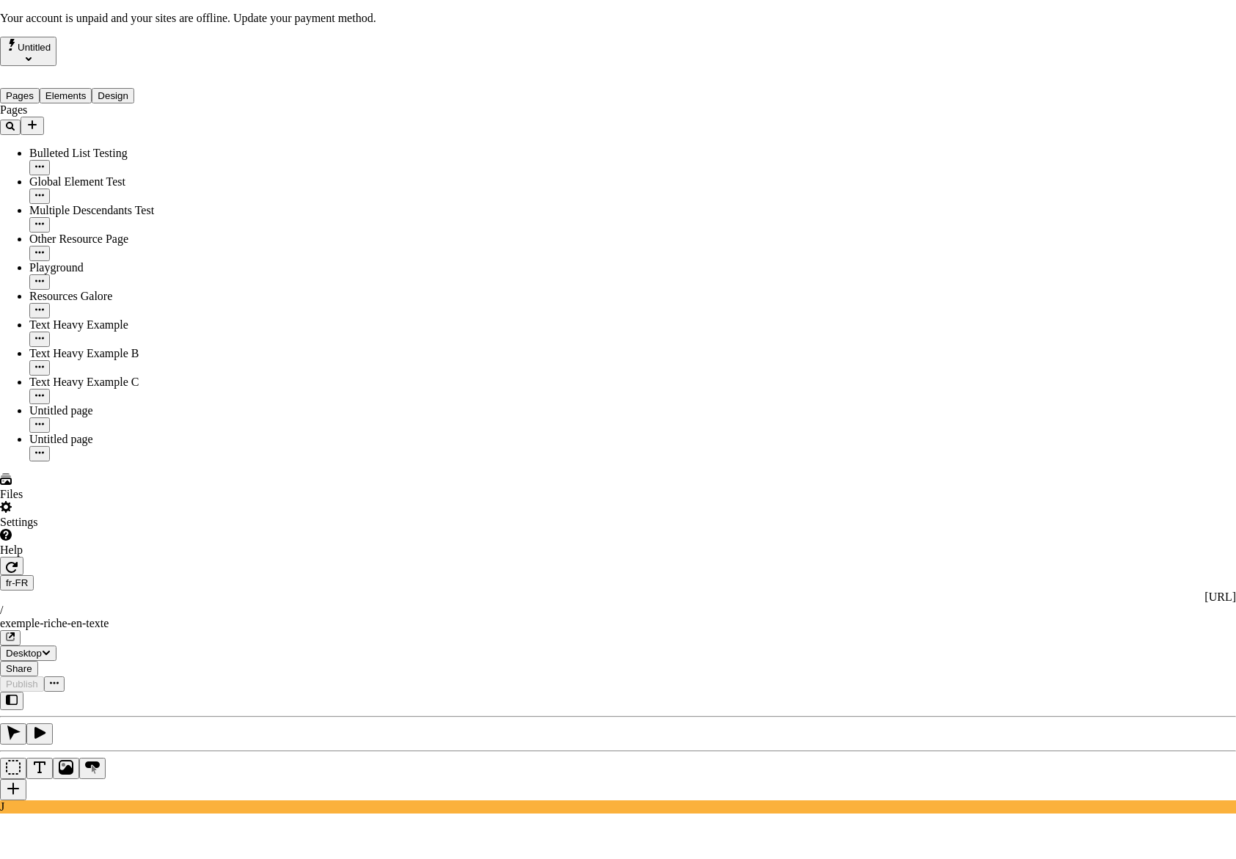
checkbox input "true"
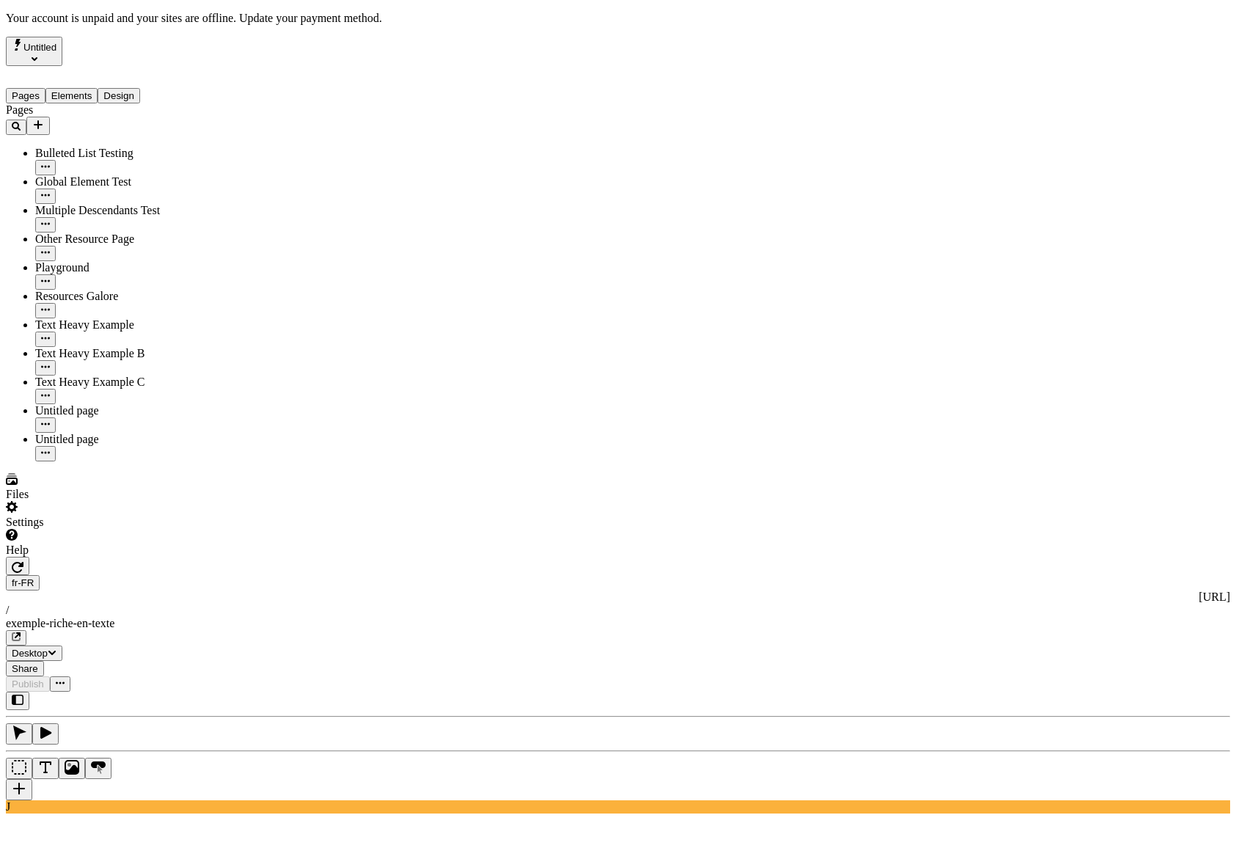
click at [191, 692] on div "J" at bounding box center [618, 753] width 1224 height 122
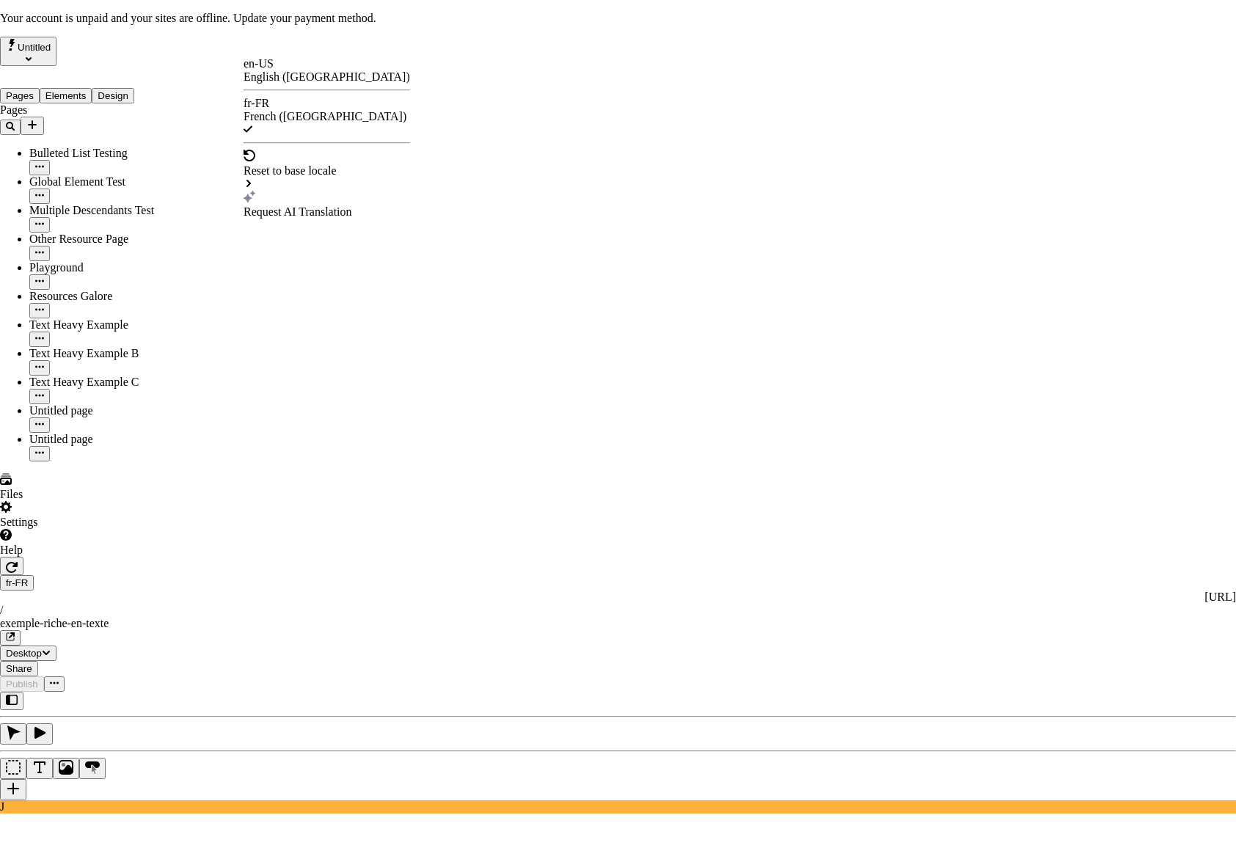
click at [500, 172] on div "Text Heavy Example" at bounding box center [449, 178] width 99 height 13
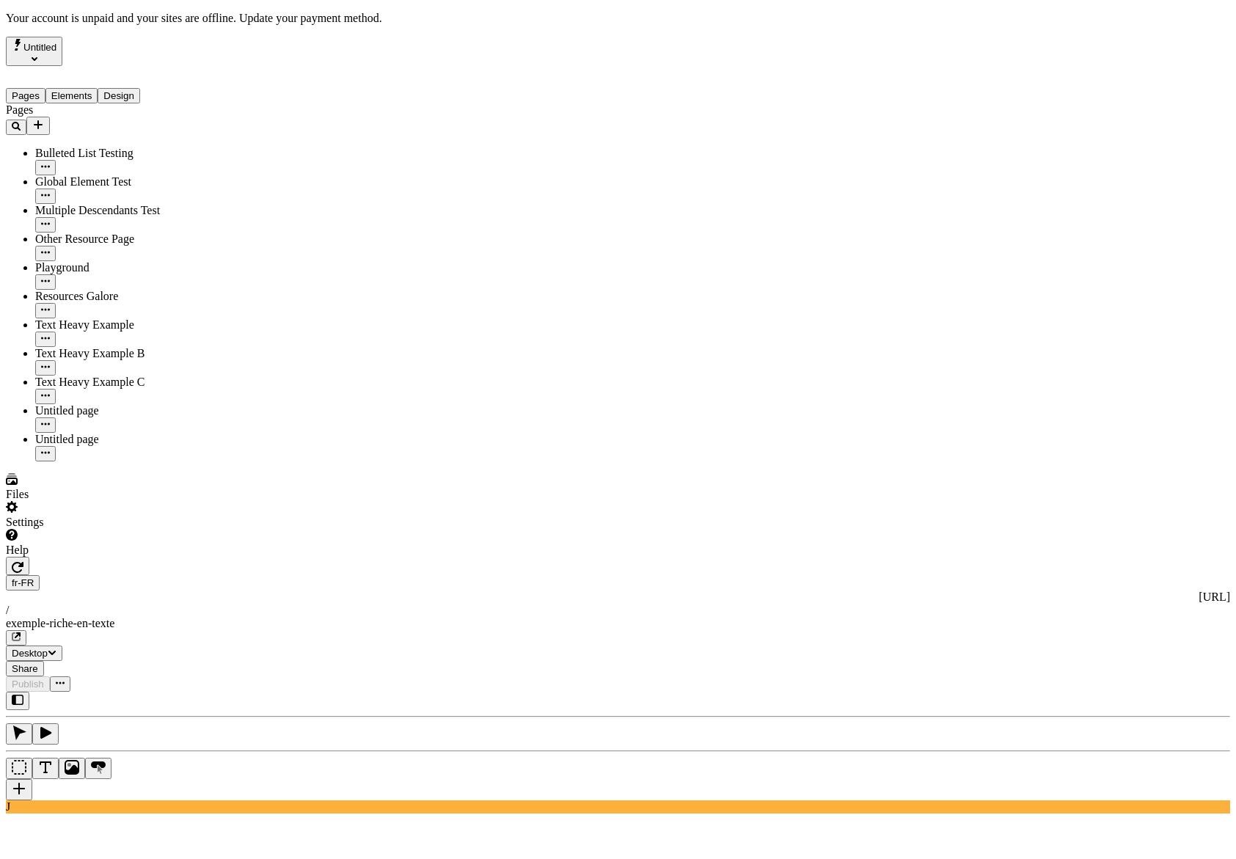
click at [135, 529] on div "Settings" at bounding box center [94, 515] width 176 height 28
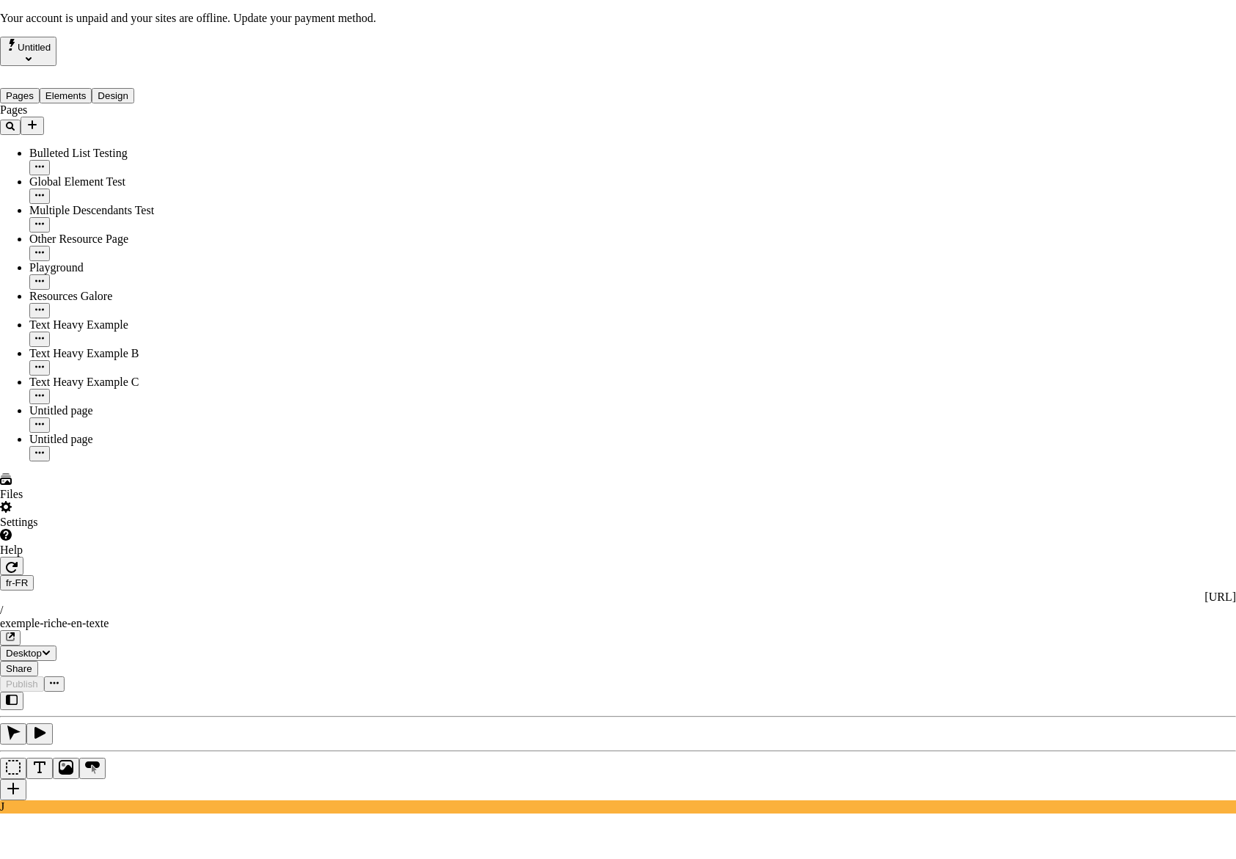
click at [307, 205] on div "Request AI Translation" at bounding box center [327, 211] width 167 height 13
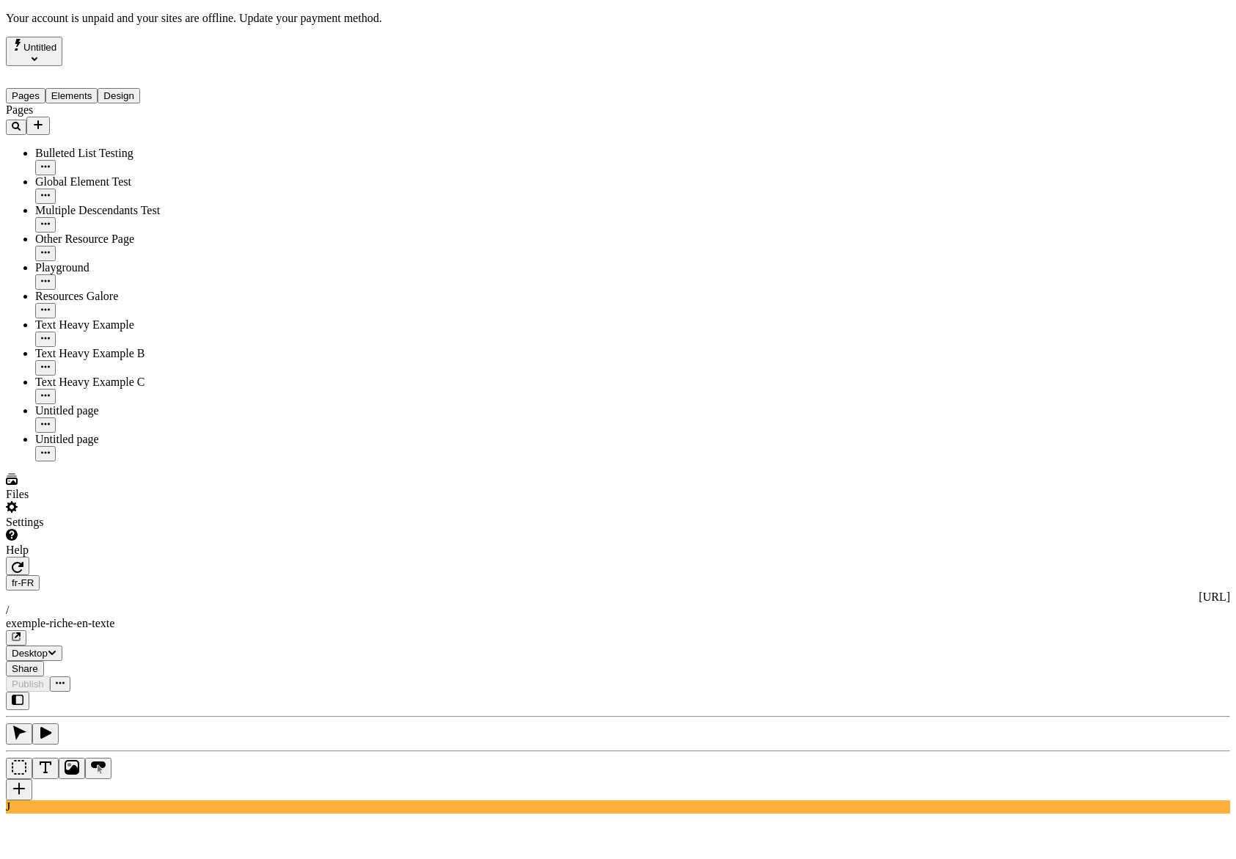
click at [192, 692] on div "J" at bounding box center [618, 753] width 1224 height 122
click at [187, 692] on div "J" at bounding box center [618, 753] width 1224 height 122
drag, startPoint x: 200, startPoint y: 499, endPoint x: 227, endPoint y: 456, distance: 50.1
click at [200, 692] on div "J" at bounding box center [618, 753] width 1224 height 122
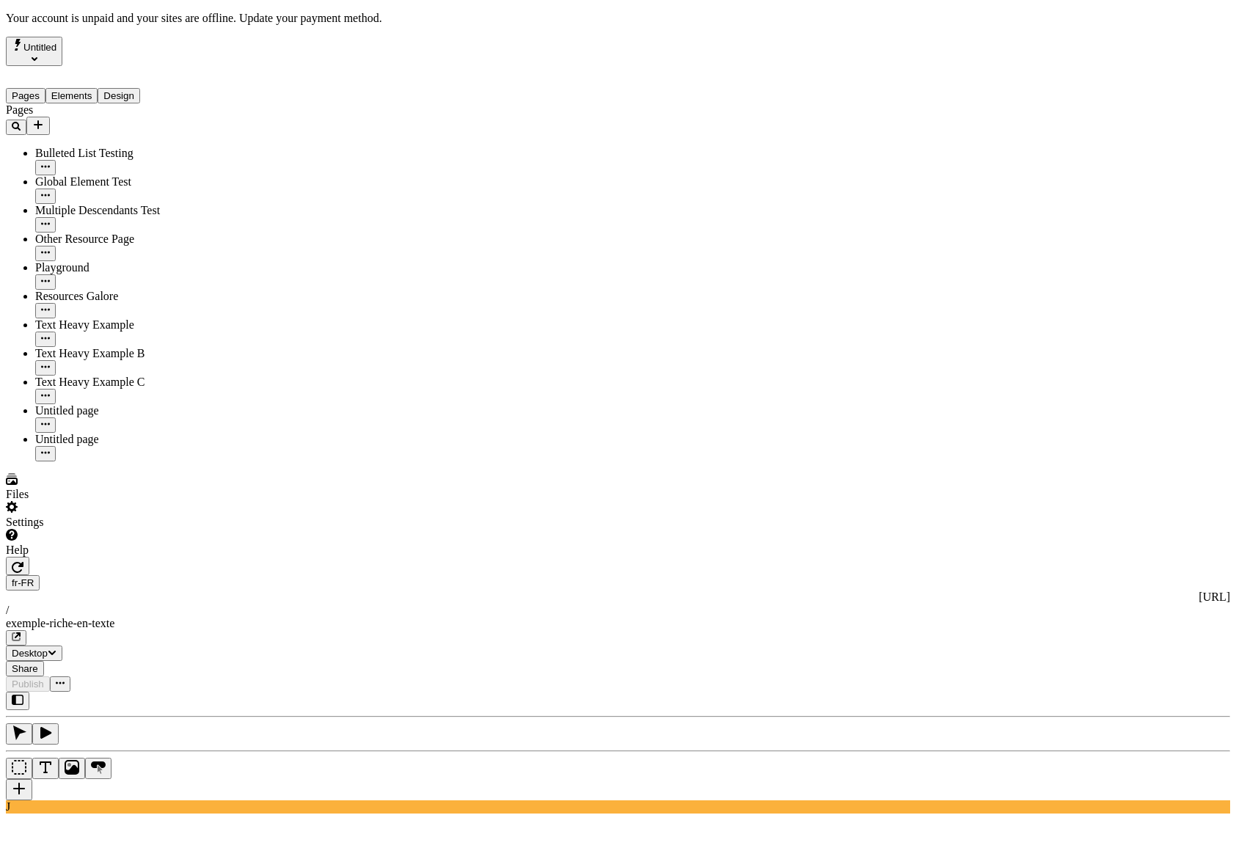
click at [98, 290] on div "Resources Galore" at bounding box center [108, 304] width 147 height 29
click at [103, 318] on div "Text Heavy Example" at bounding box center [108, 324] width 147 height 13
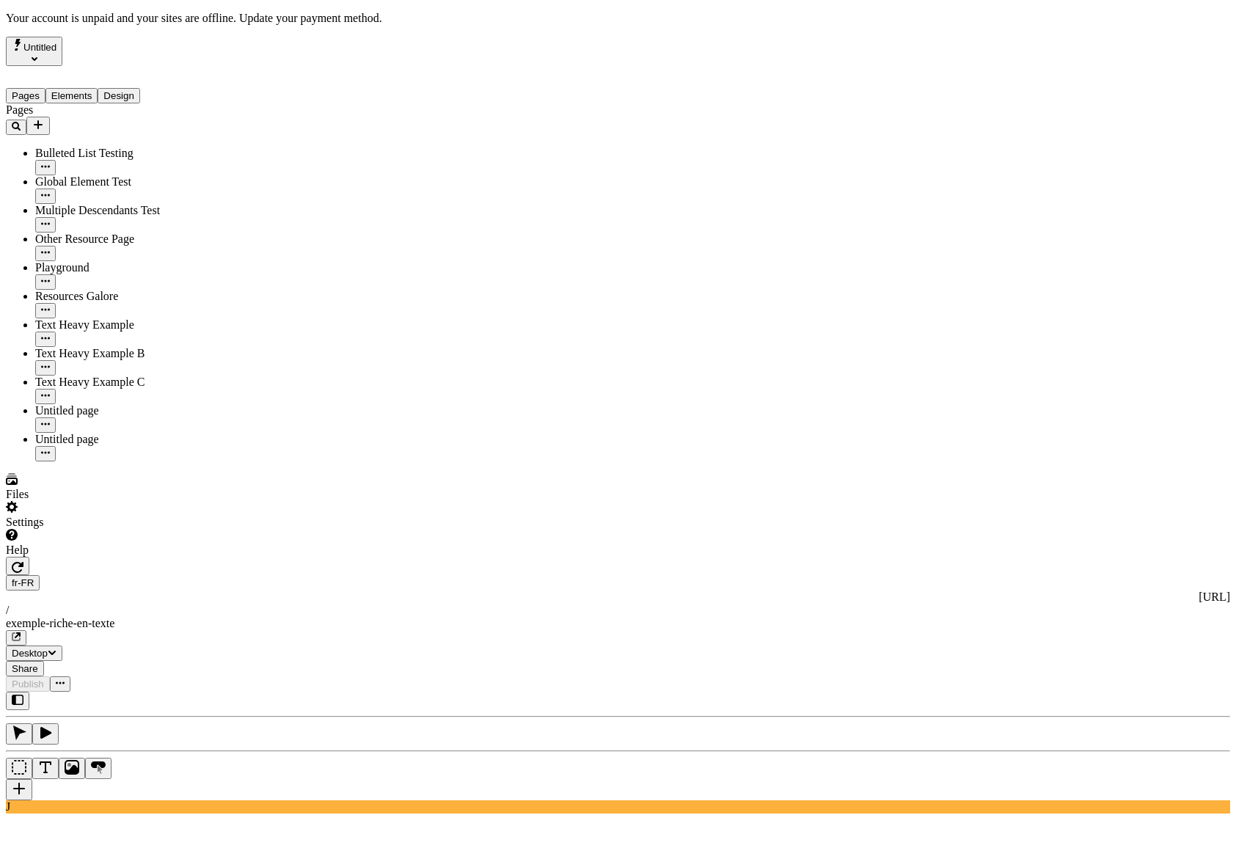
type input "495"
click at [178, 557] on div at bounding box center [94, 557] width 176 height 0
drag, startPoint x: 186, startPoint y: 489, endPoint x: 197, endPoint y: 488, distance: 10.4
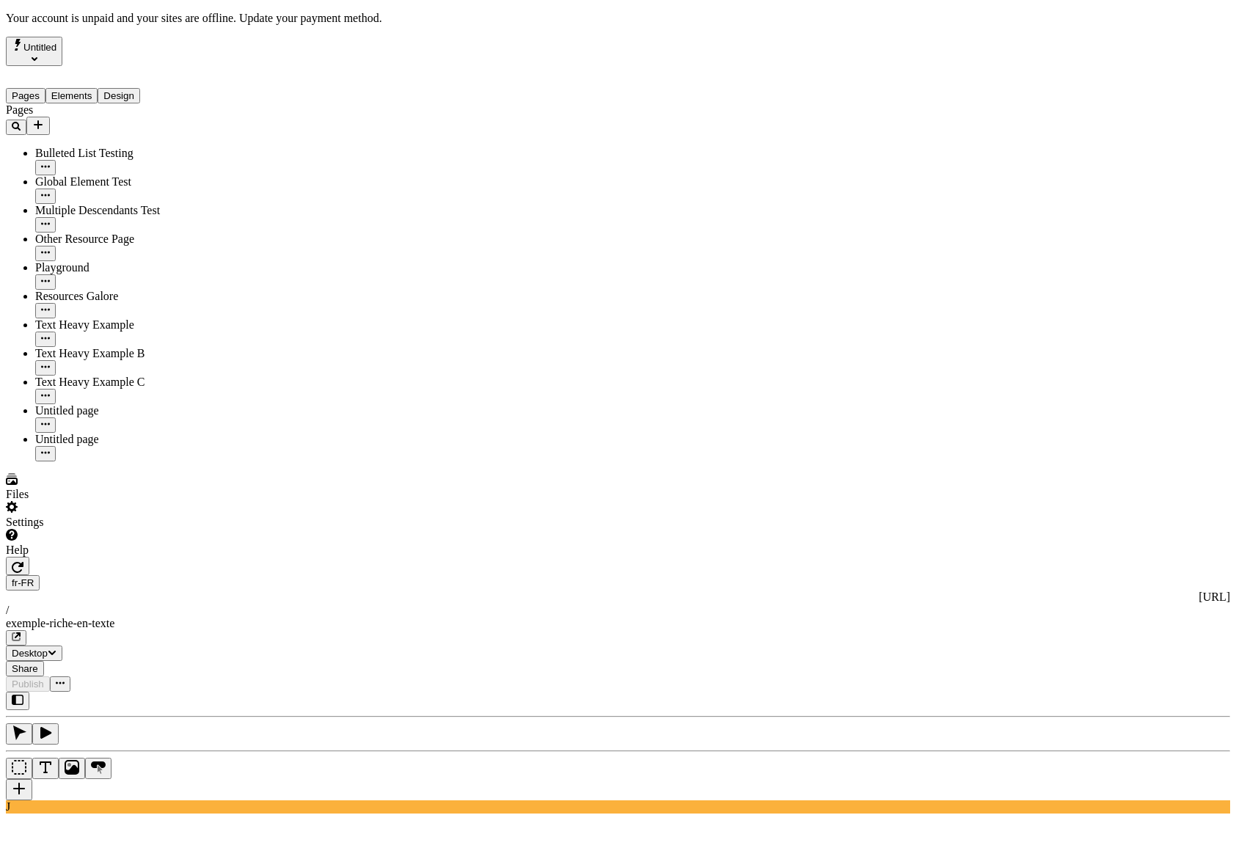
click at [187, 692] on div "J" at bounding box center [618, 753] width 1224 height 122
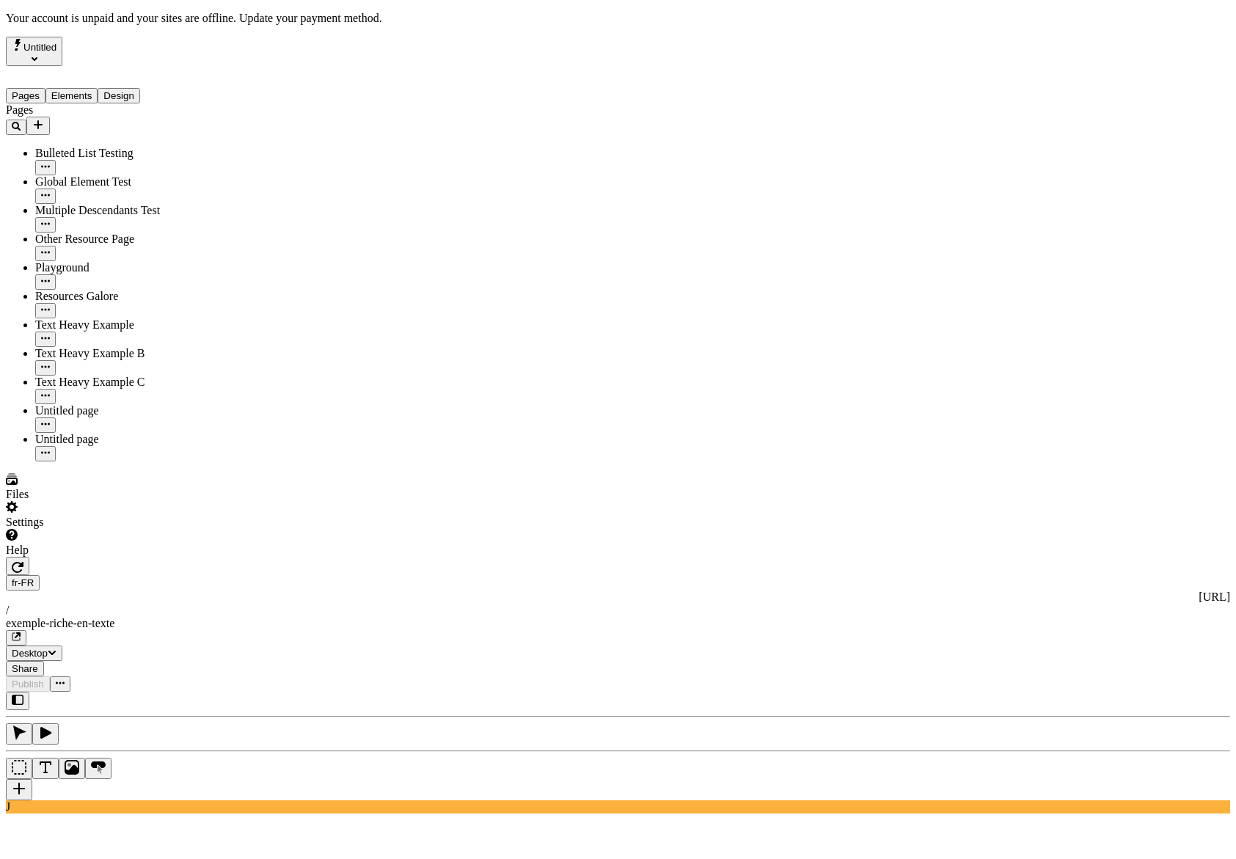
click at [964, 123] on span "Alt + Click" at bounding box center [937, 129] width 53 height 12
type input "/text-heavy-example"
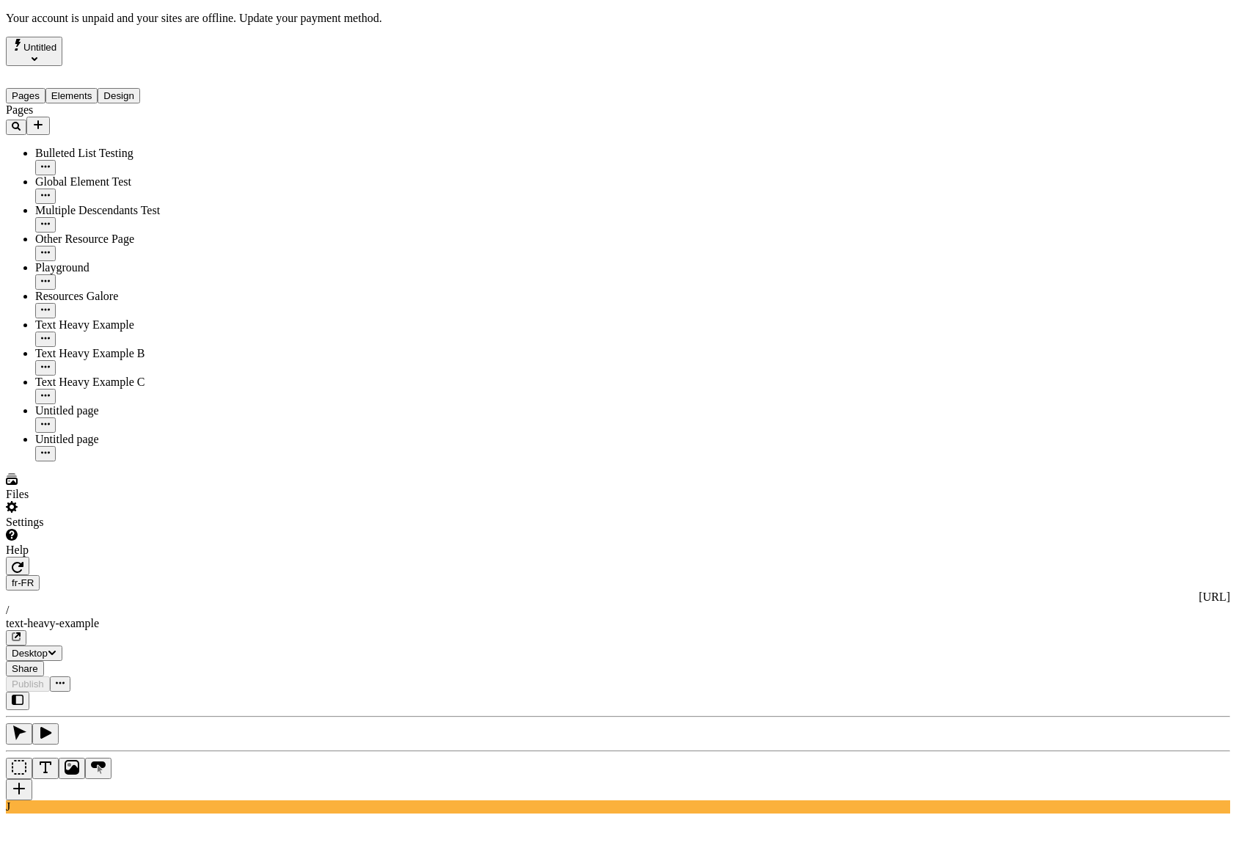
click at [137, 529] on div "Settings" at bounding box center [93, 515] width 175 height 28
